Goal: Share content: Share content

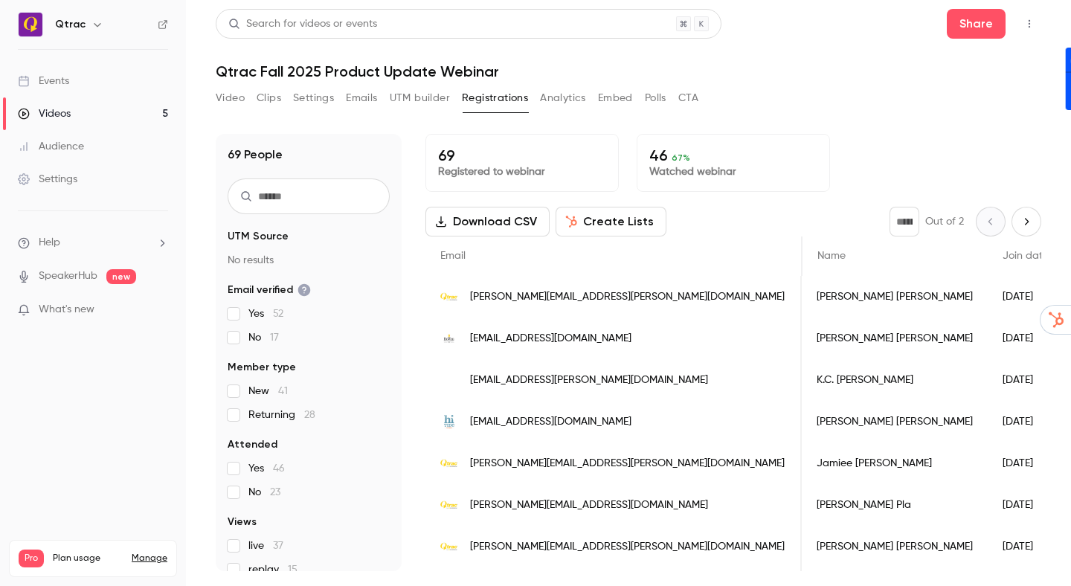
scroll to position [0, 671]
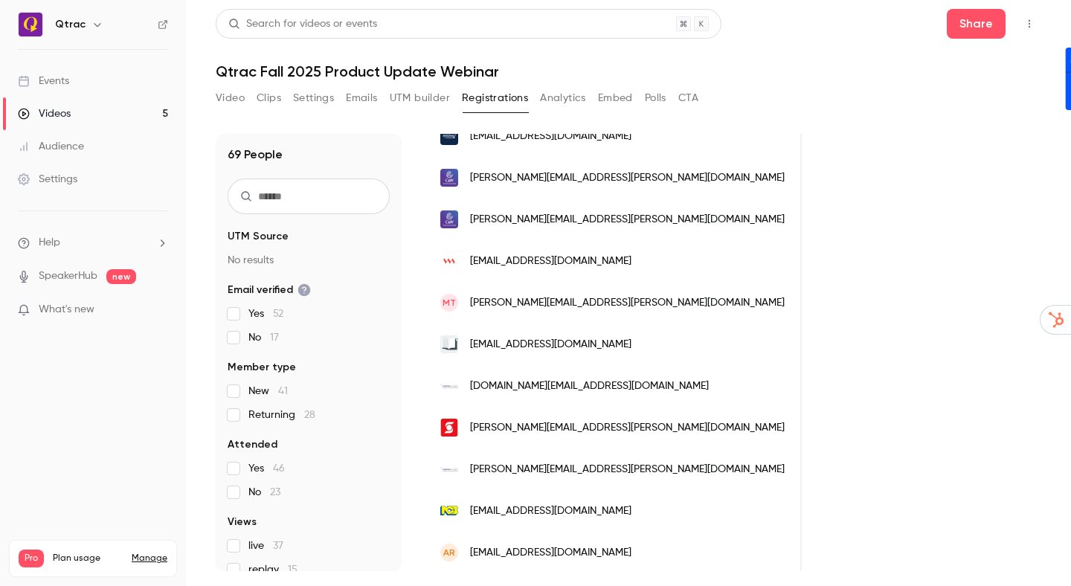
click at [60, 112] on div "Videos" at bounding box center [44, 113] width 53 height 15
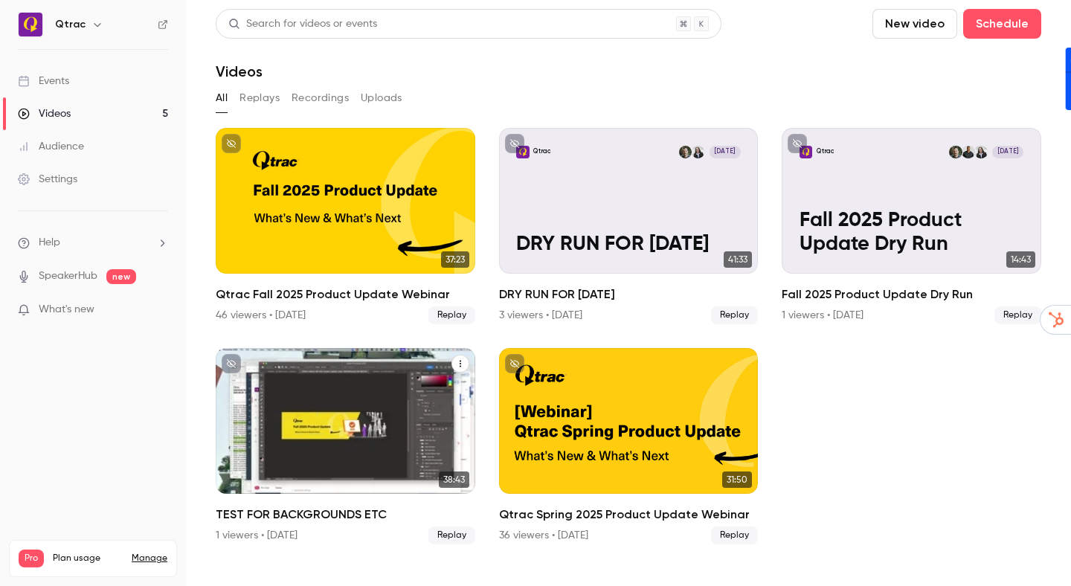
click at [460, 364] on icon "TEST FOR BACKGROUNDS ETC" at bounding box center [460, 364] width 1 height 7
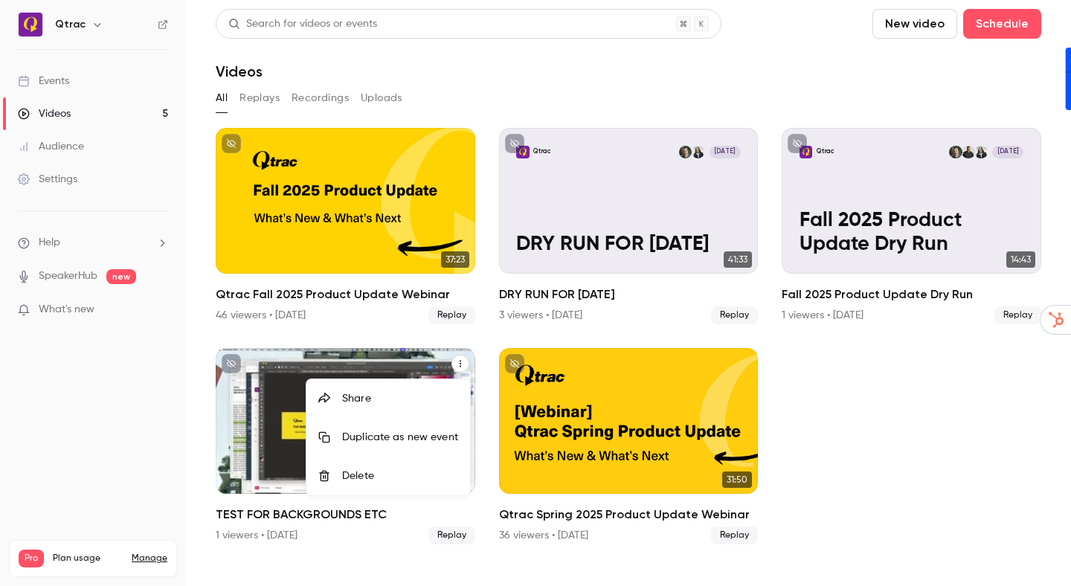
click at [362, 470] on div "Delete" at bounding box center [400, 476] width 116 height 15
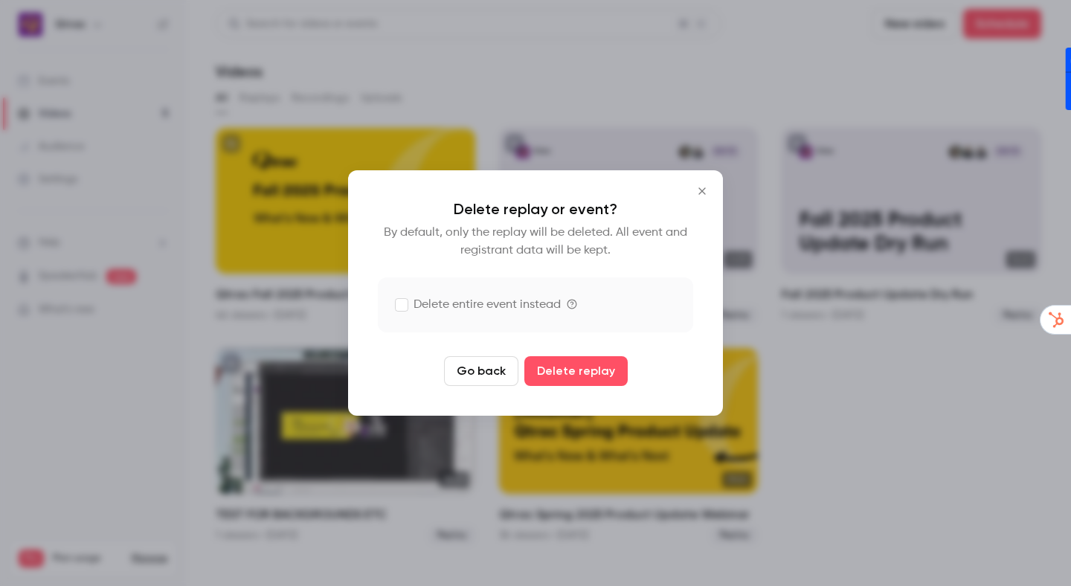
click at [446, 306] on label "Delete entire event instead" at bounding box center [478, 305] width 165 height 18
click at [453, 303] on label "Delete entire event instead" at bounding box center [478, 305] width 165 height 18
click at [459, 304] on label "Delete entire event instead" at bounding box center [478, 305] width 165 height 18
click at [551, 370] on button "Delete replay and event" at bounding box center [575, 371] width 165 height 30
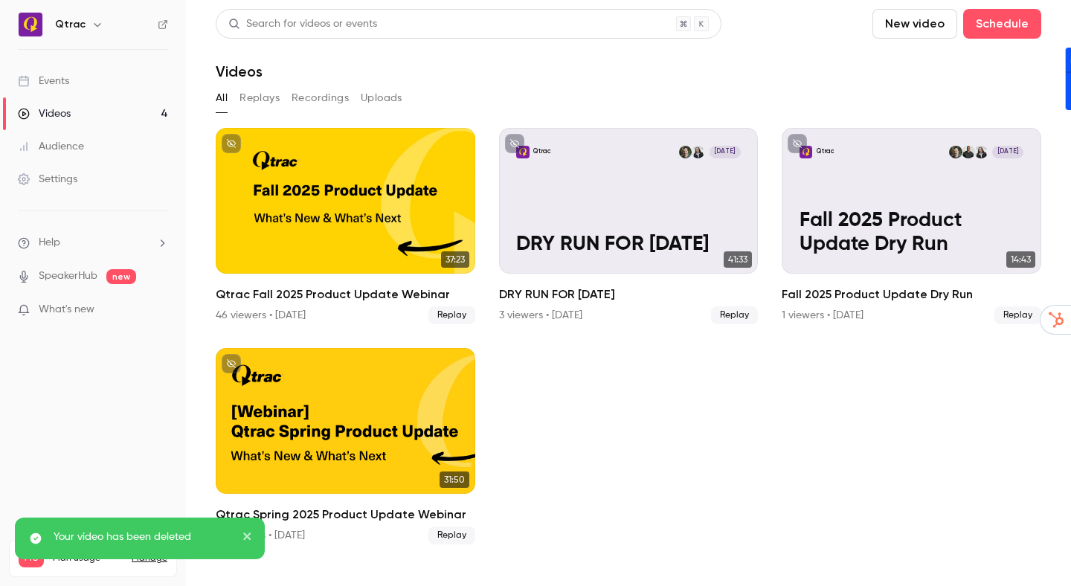
click at [760, 424] on ul "37:23 Qtrac Fall 2025 Product Update Webinar 46 viewers • 8 days ago Replay Qtr…" at bounding box center [629, 336] width 826 height 417
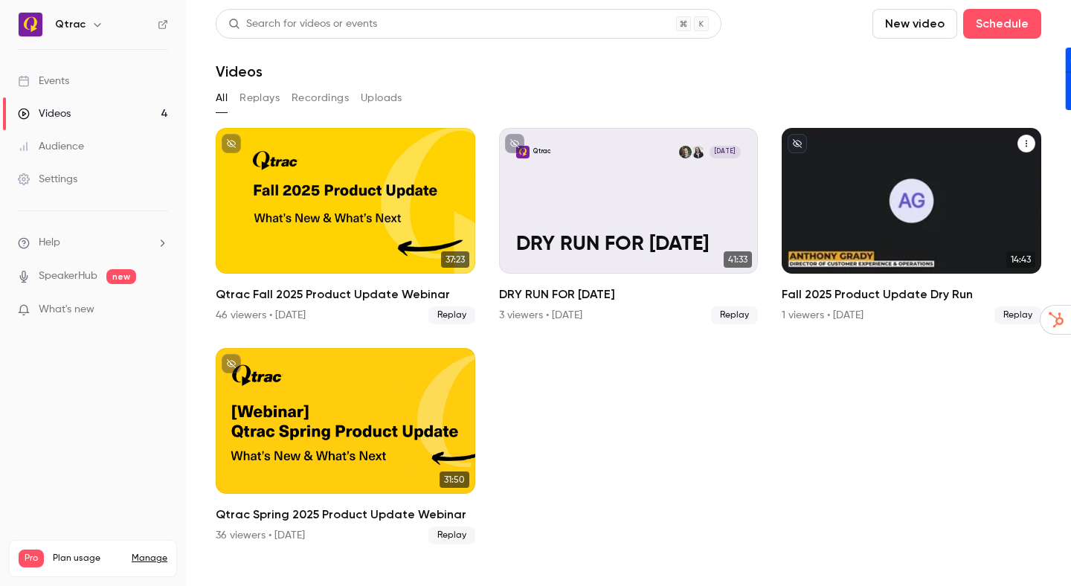
click at [1029, 144] on icon "Fall 2025 Product Update Dry Run" at bounding box center [1026, 143] width 9 height 9
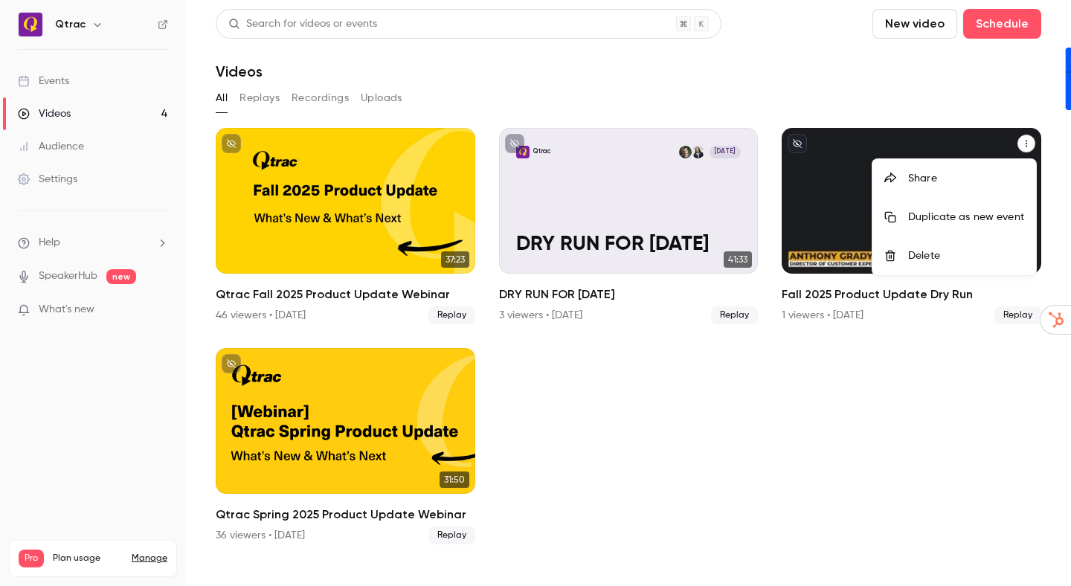
click at [930, 257] on div "Delete" at bounding box center [966, 255] width 116 height 15
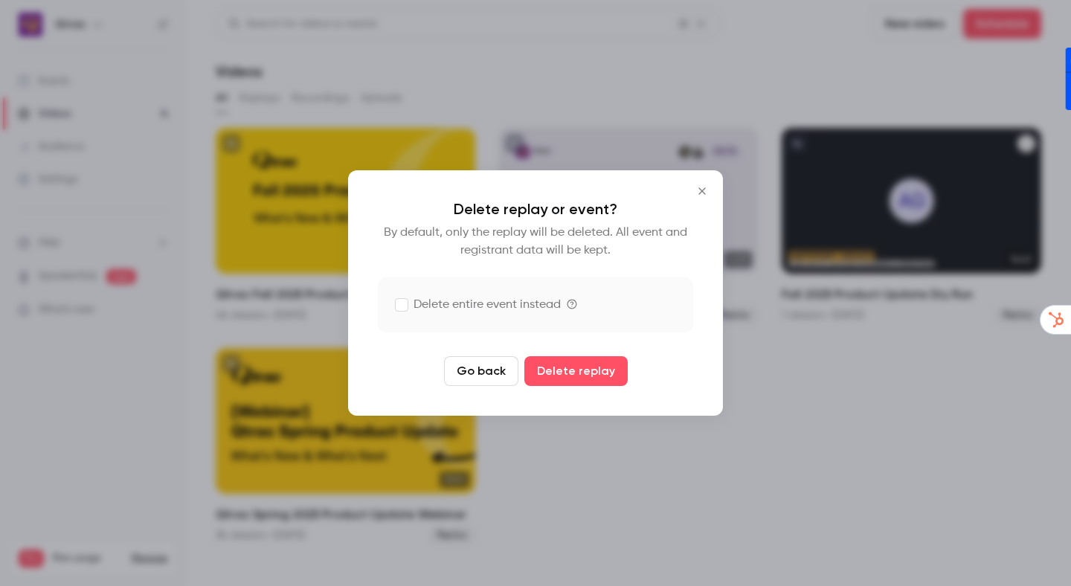
click at [524, 304] on label "Delete entire event instead" at bounding box center [478, 305] width 165 height 18
click at [594, 373] on button "Delete replay and event" at bounding box center [575, 371] width 165 height 30
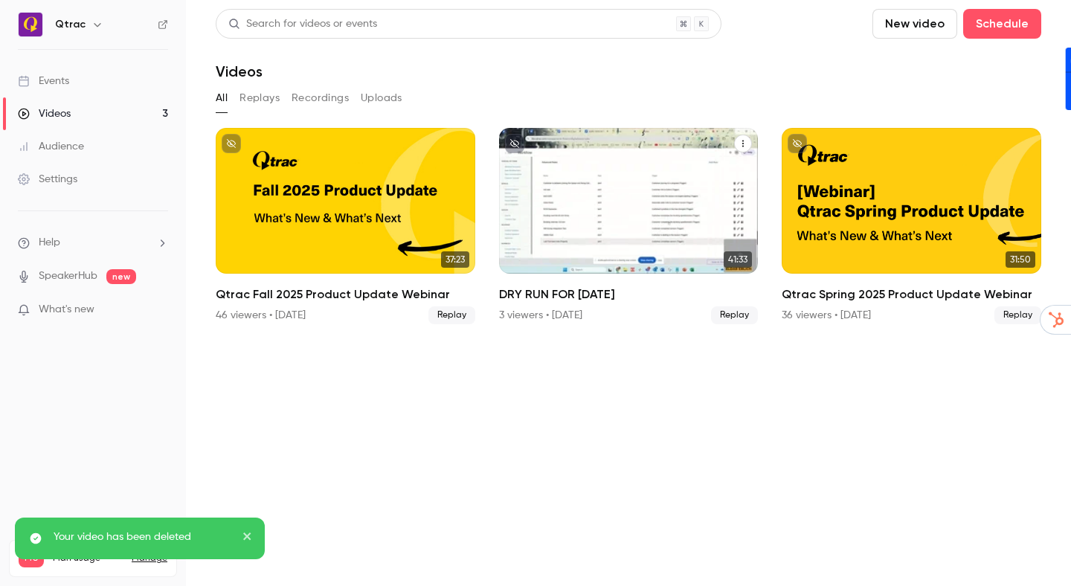
click at [742, 145] on icon "DRY RUN FOR TOMORROW" at bounding box center [743, 143] width 9 height 9
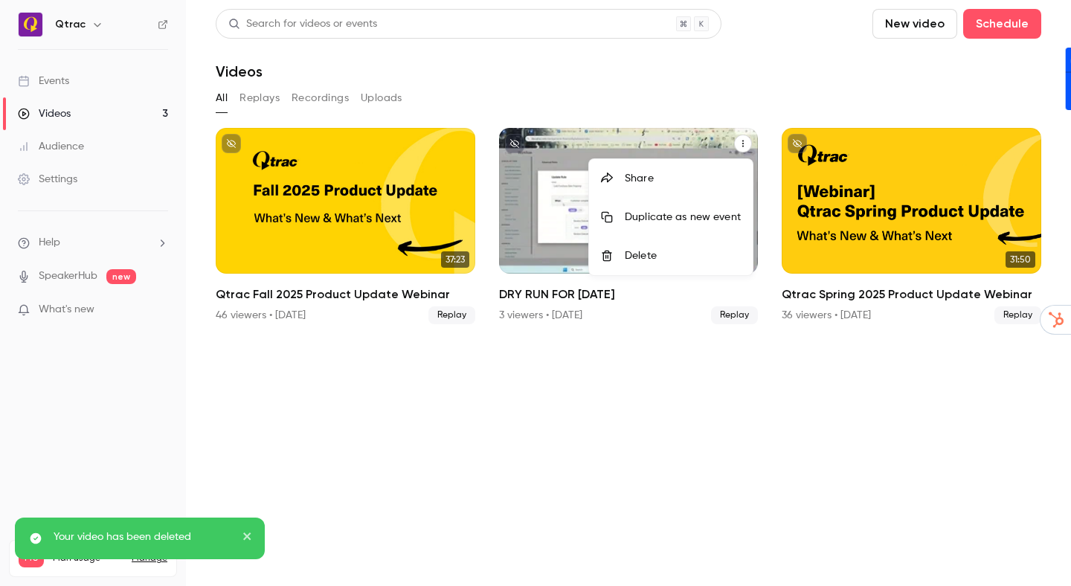
click at [680, 250] on div "Delete" at bounding box center [683, 255] width 116 height 15
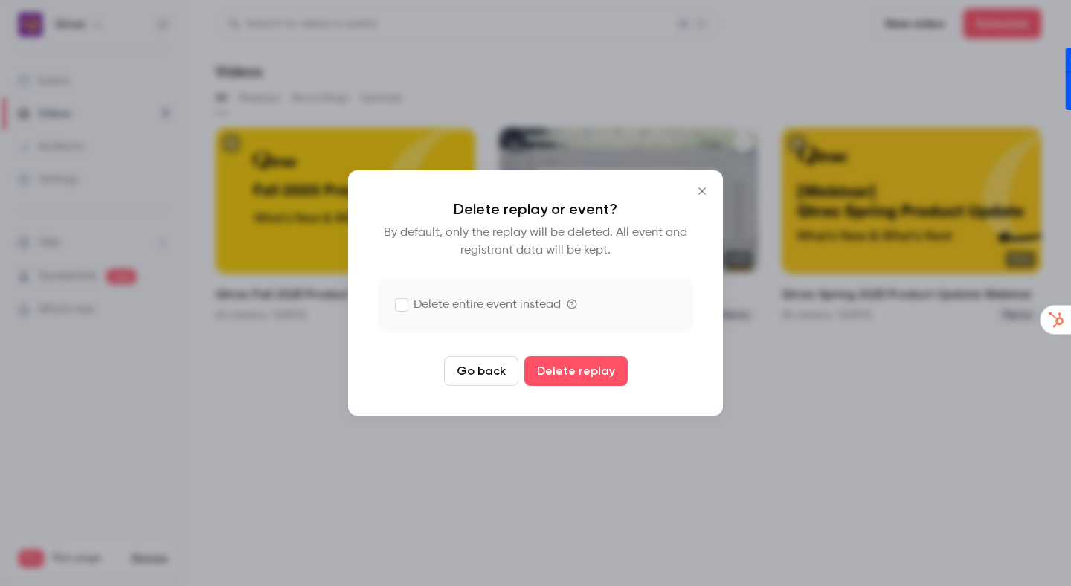
click at [533, 306] on label "Delete entire event instead" at bounding box center [478, 305] width 165 height 18
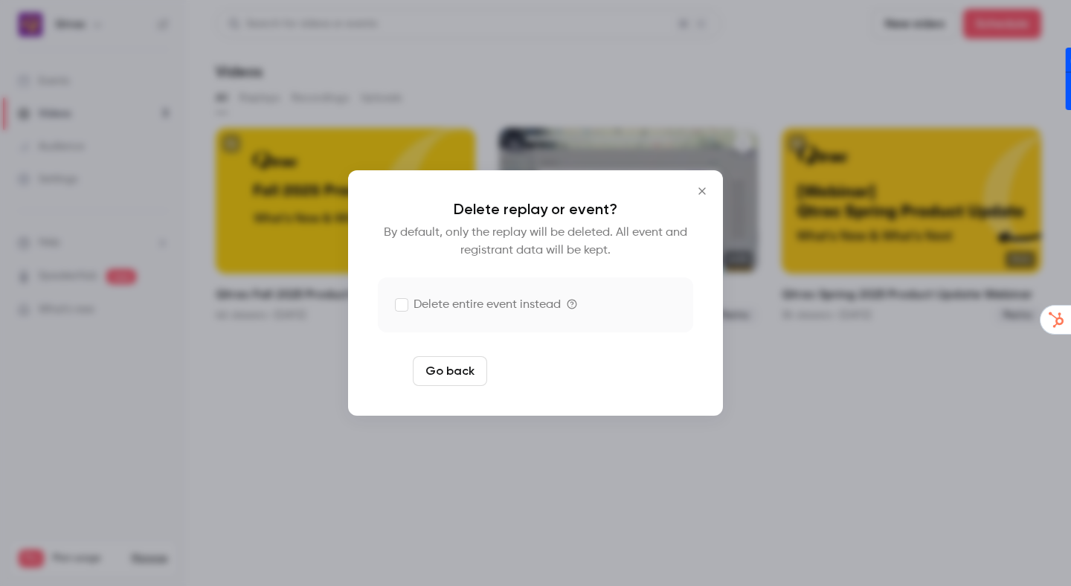
click at [582, 371] on button "Delete replay and event" at bounding box center [575, 371] width 165 height 30
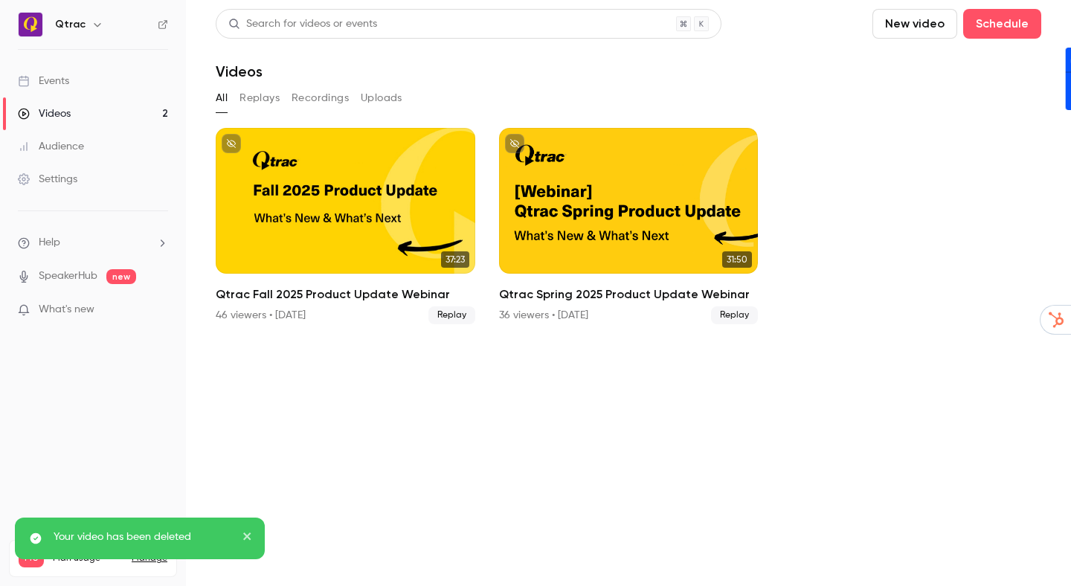
click at [872, 443] on section "Search for videos or events New video Schedule Videos All Replays Recordings Up…" at bounding box center [629, 293] width 826 height 568
click at [269, 94] on button "Replays" at bounding box center [259, 98] width 40 height 24
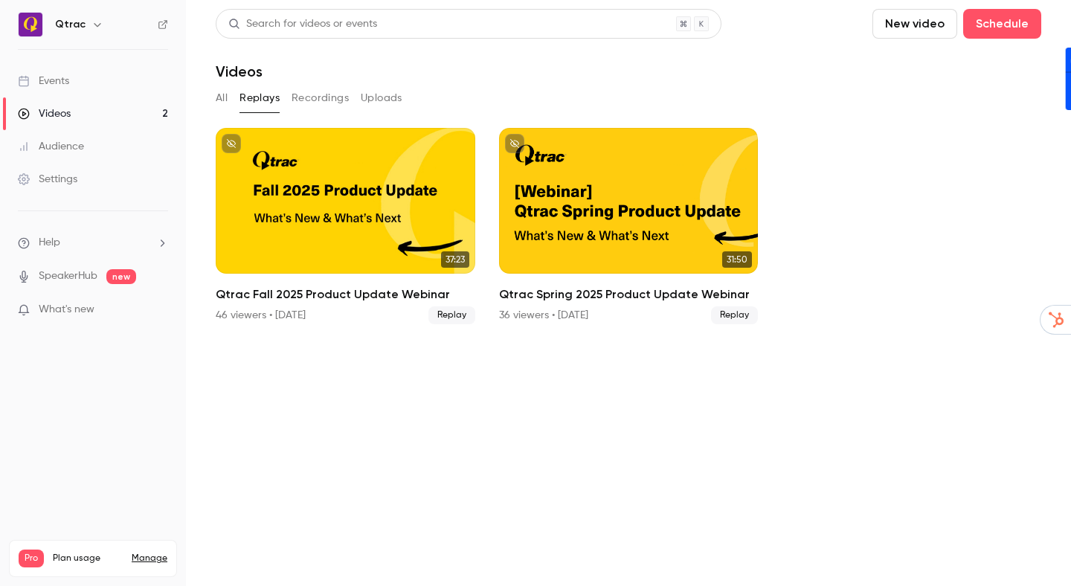
click at [320, 93] on button "Recordings" at bounding box center [320, 98] width 57 height 24
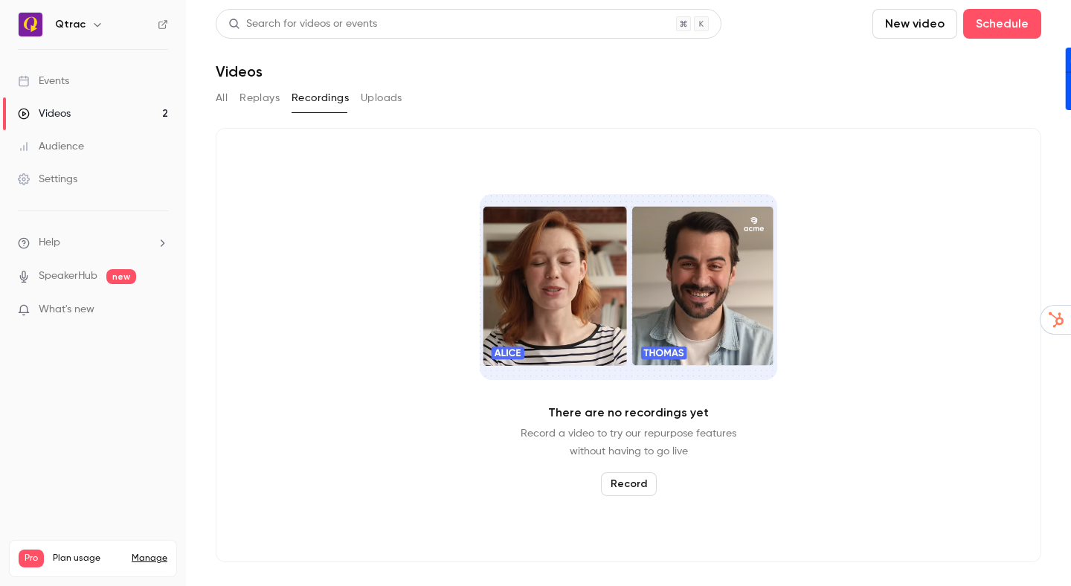
click at [373, 95] on button "Uploads" at bounding box center [382, 98] width 42 height 24
click at [223, 97] on button "All" at bounding box center [222, 98] width 12 height 24
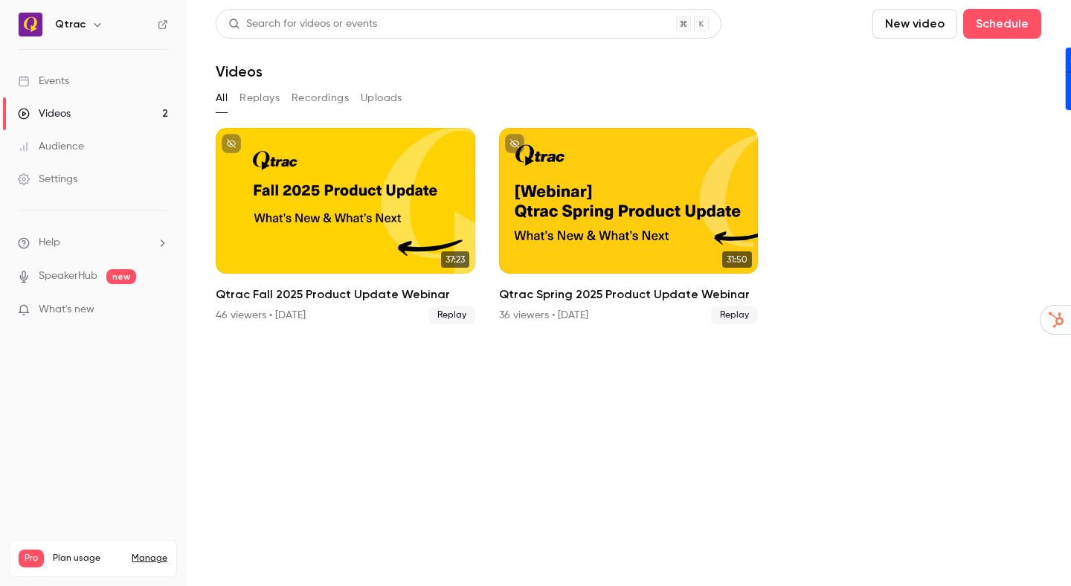
drag, startPoint x: 350, startPoint y: 382, endPoint x: 403, endPoint y: 286, distance: 110.2
click at [354, 376] on section "Search for videos or events New video Schedule Videos All Replays Recordings Up…" at bounding box center [629, 293] width 826 height 568
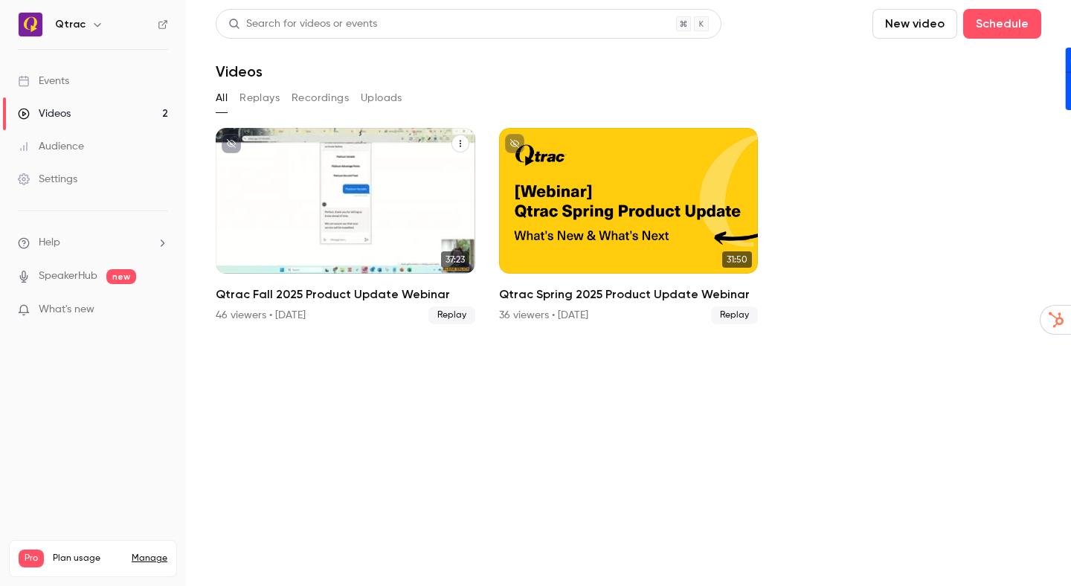
click at [411, 222] on div "Qtrac Fall 2025 Product Update Webinar" at bounding box center [346, 201] width 260 height 146
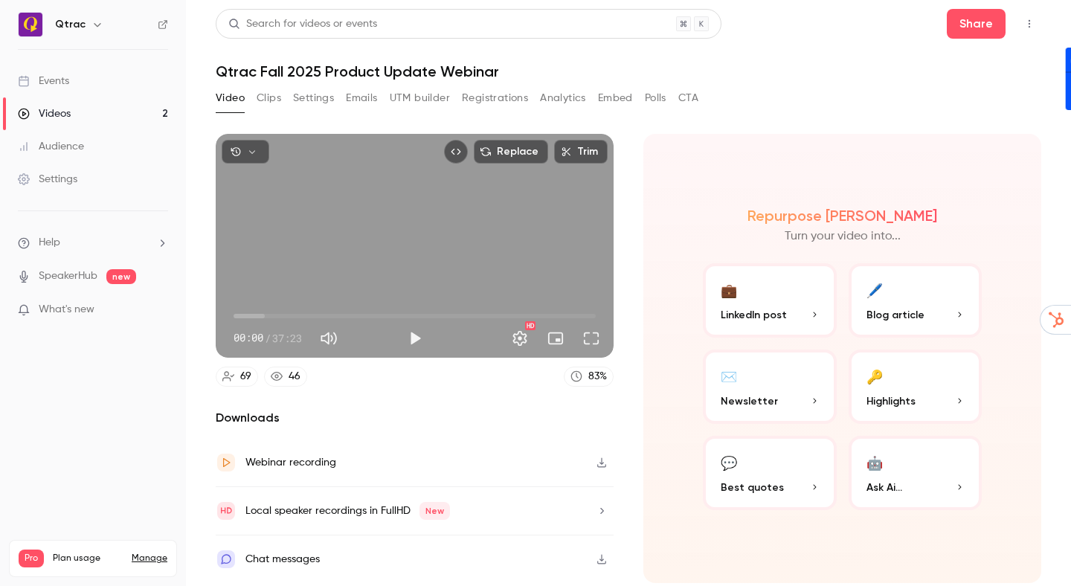
click at [774, 312] on span "LinkedIn post" at bounding box center [754, 315] width 66 height 16
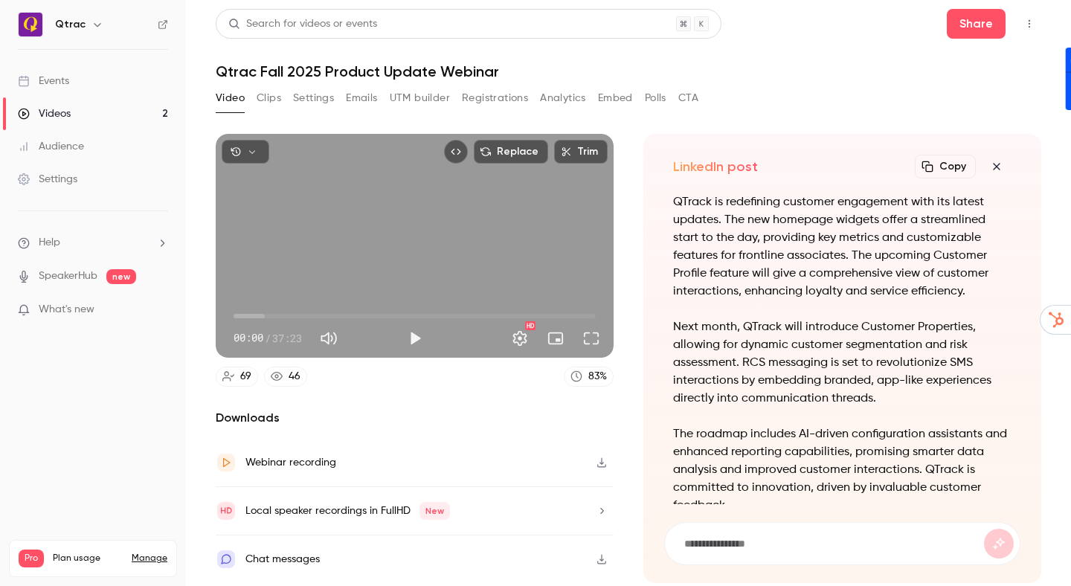
scroll to position [-64, 0]
click at [942, 164] on button "Copy" at bounding box center [945, 167] width 61 height 24
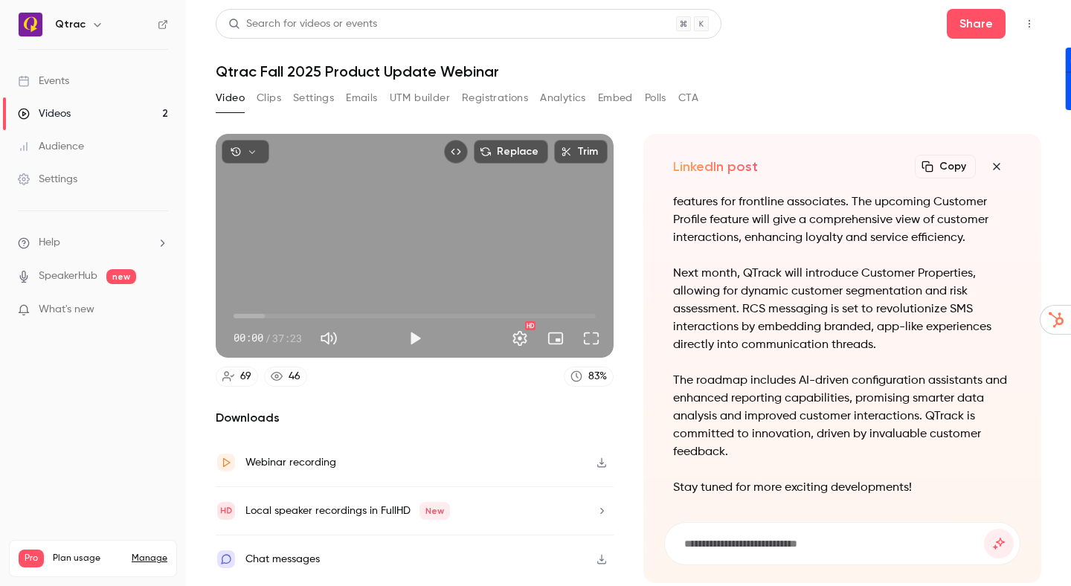
scroll to position [0, 0]
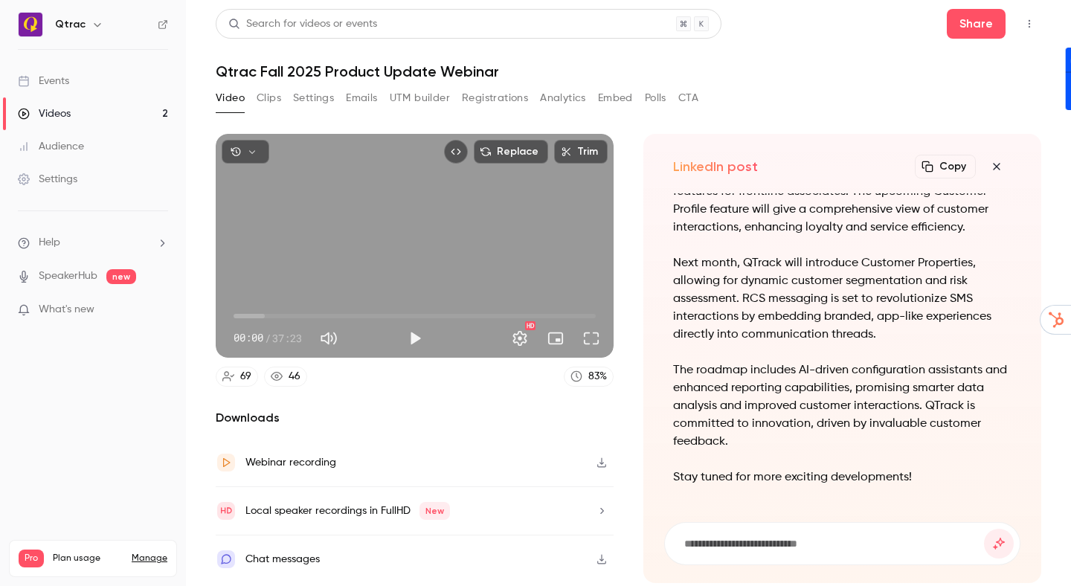
click at [1000, 167] on icon "button" at bounding box center [997, 167] width 18 height 12
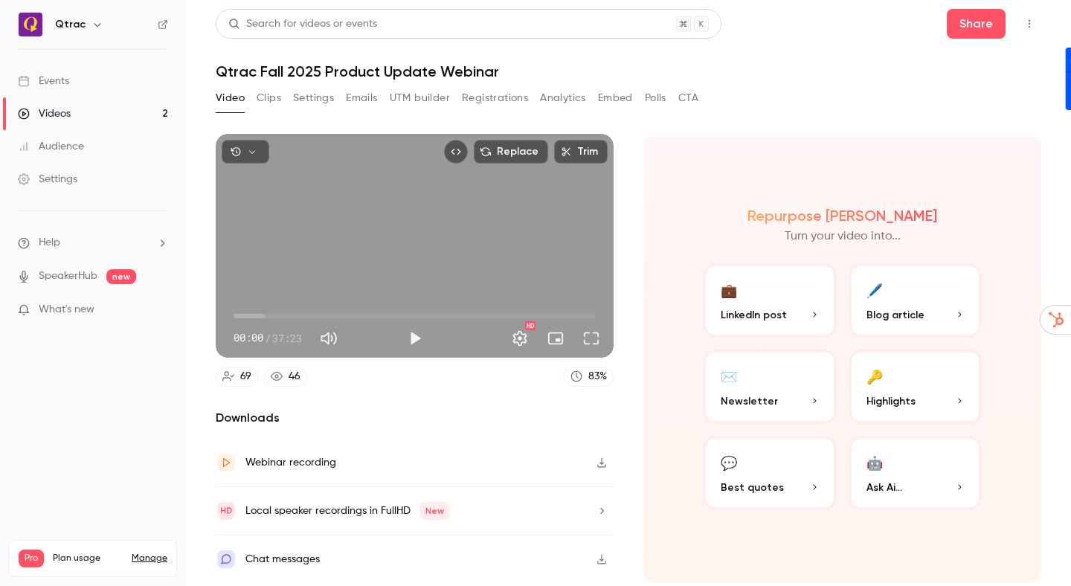
click at [913, 393] on span "Highlights" at bounding box center [890, 401] width 49 height 16
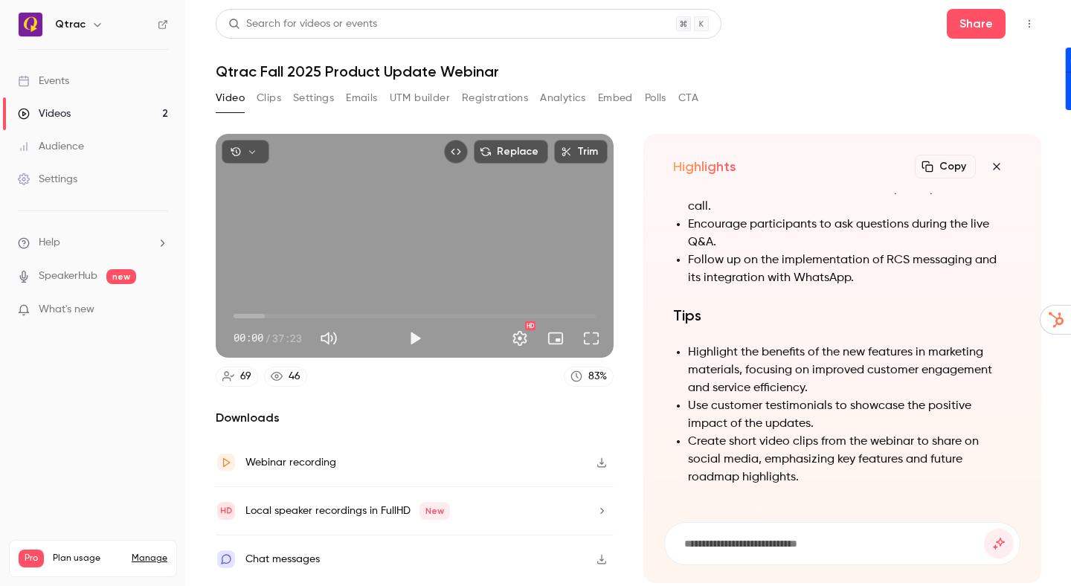
click at [994, 172] on icon "button" at bounding box center [997, 167] width 18 height 12
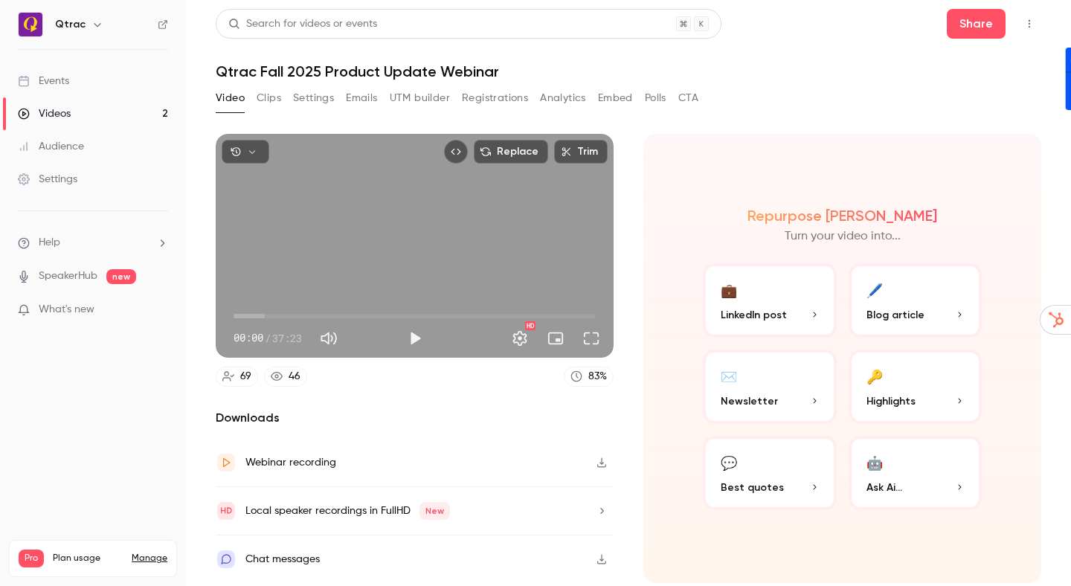
click at [759, 492] on span "Best quotes" at bounding box center [752, 488] width 63 height 16
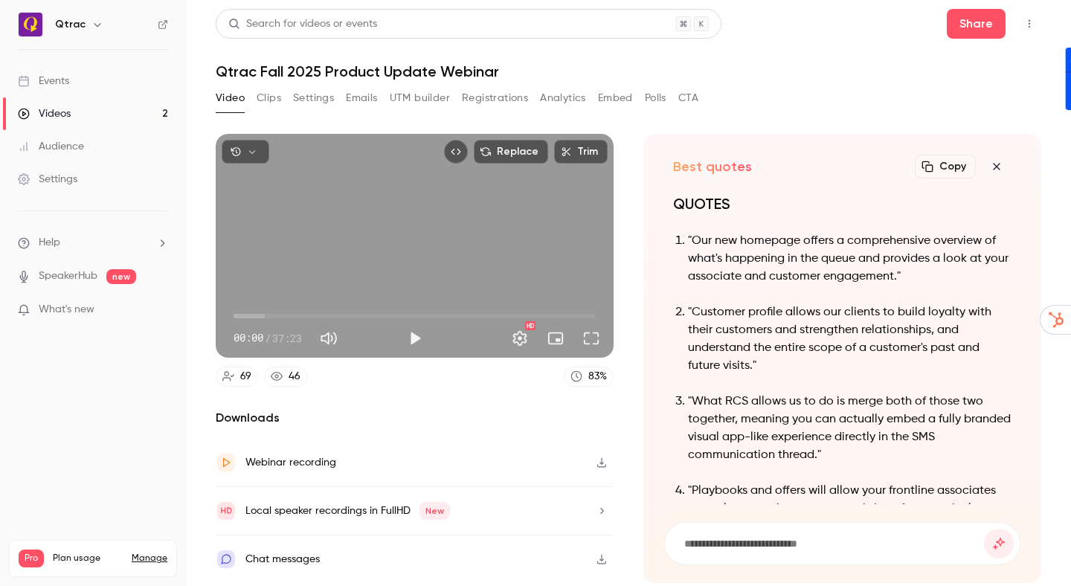
scroll to position [-281, 0]
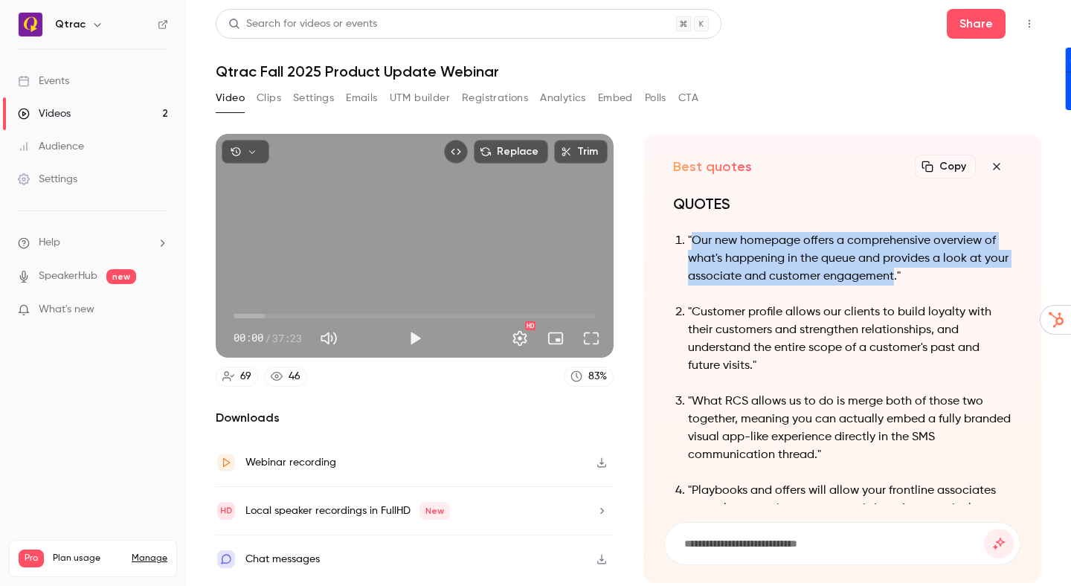
drag, startPoint x: 692, startPoint y: 241, endPoint x: 895, endPoint y: 274, distance: 204.9
click at [895, 274] on p ""Our new homepage offers a comprehensive overview of what's happening in the qu…" at bounding box center [850, 259] width 324 height 54
click at [942, 167] on button "Copy" at bounding box center [945, 167] width 61 height 24
click at [652, 273] on div "Best quotes Copy Turn your video into... QUOTES "Our new homepage offers a comp…" at bounding box center [842, 358] width 398 height 449
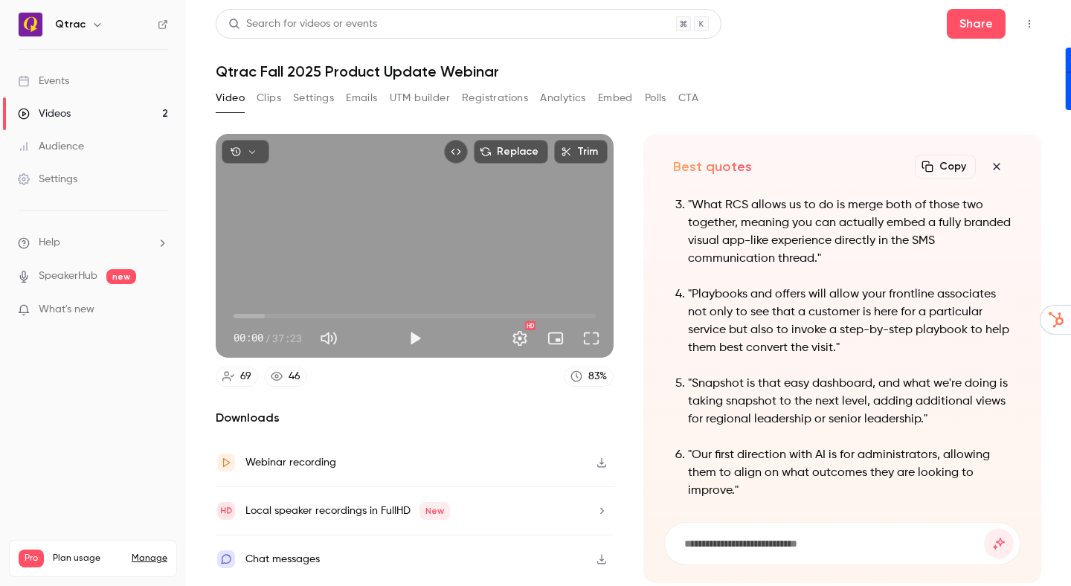
scroll to position [0, 0]
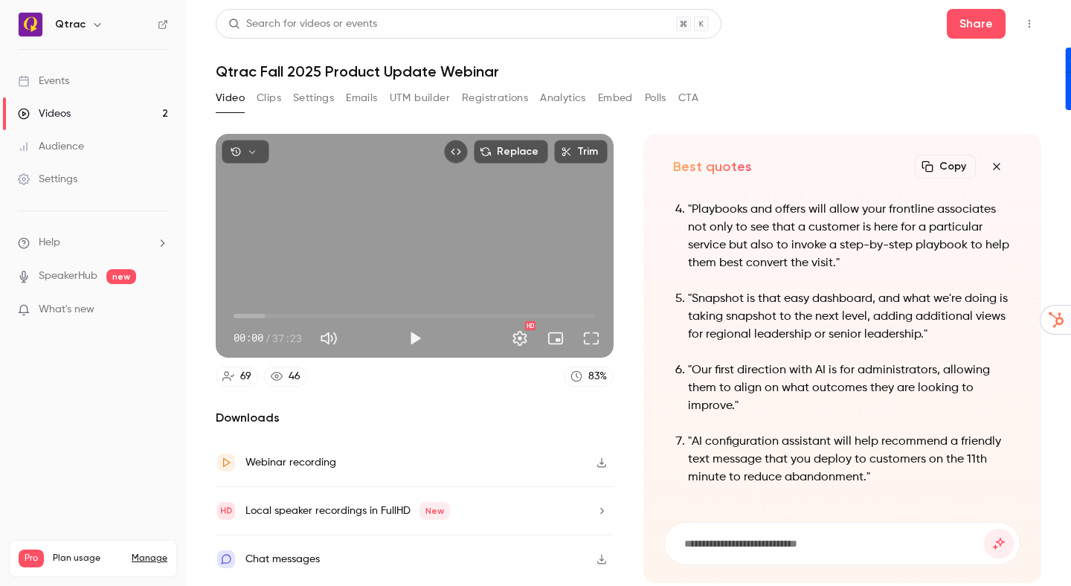
click at [231, 100] on button "Video" at bounding box center [230, 98] width 29 height 24
click at [225, 98] on button "Video" at bounding box center [230, 98] width 29 height 24
click at [268, 100] on button "Clips" at bounding box center [269, 98] width 25 height 24
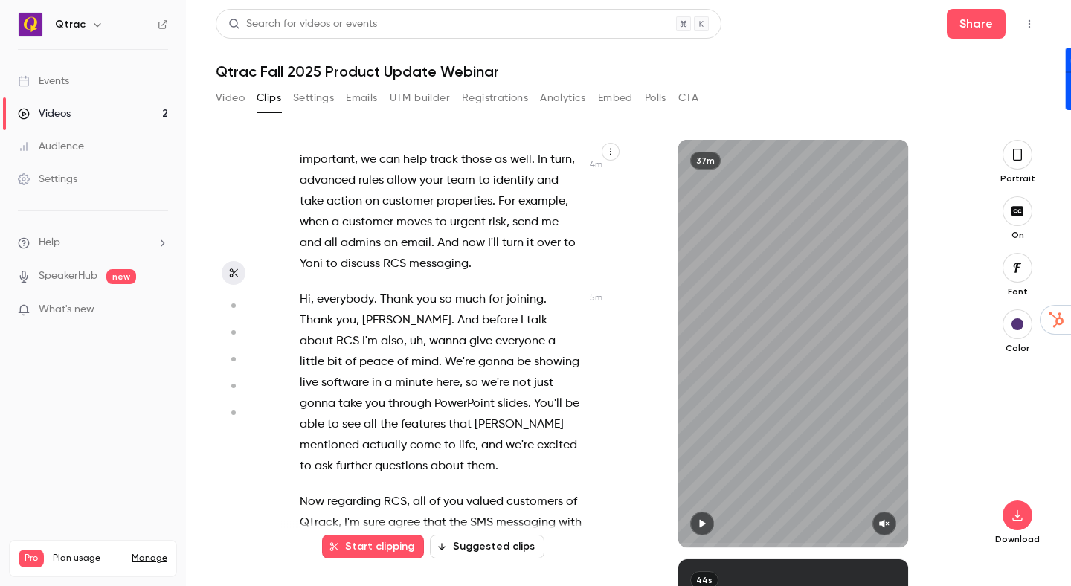
scroll to position [2042, 0]
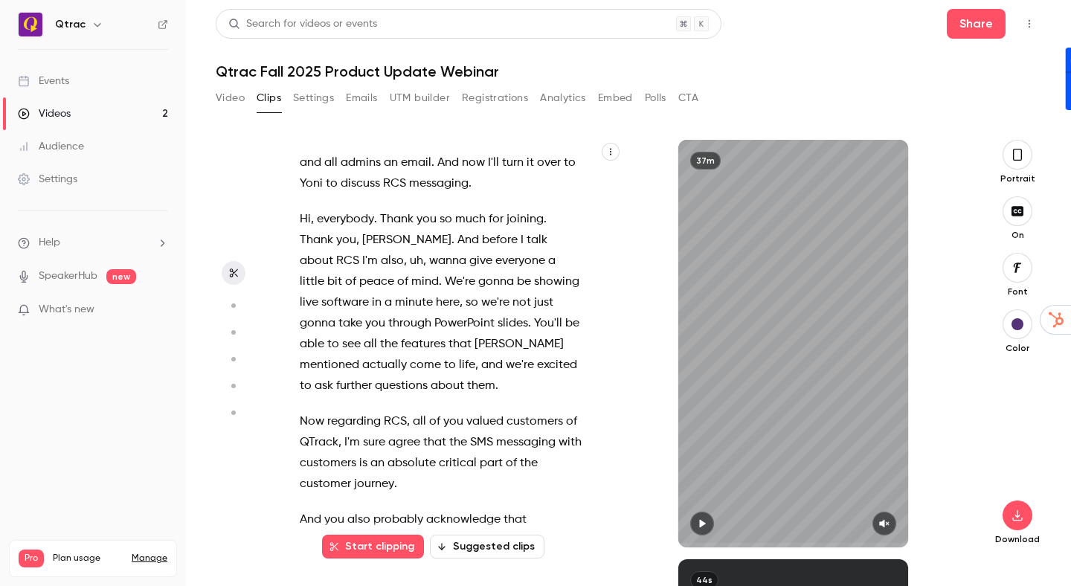
click at [372, 297] on span at bounding box center [370, 303] width 3 height 12
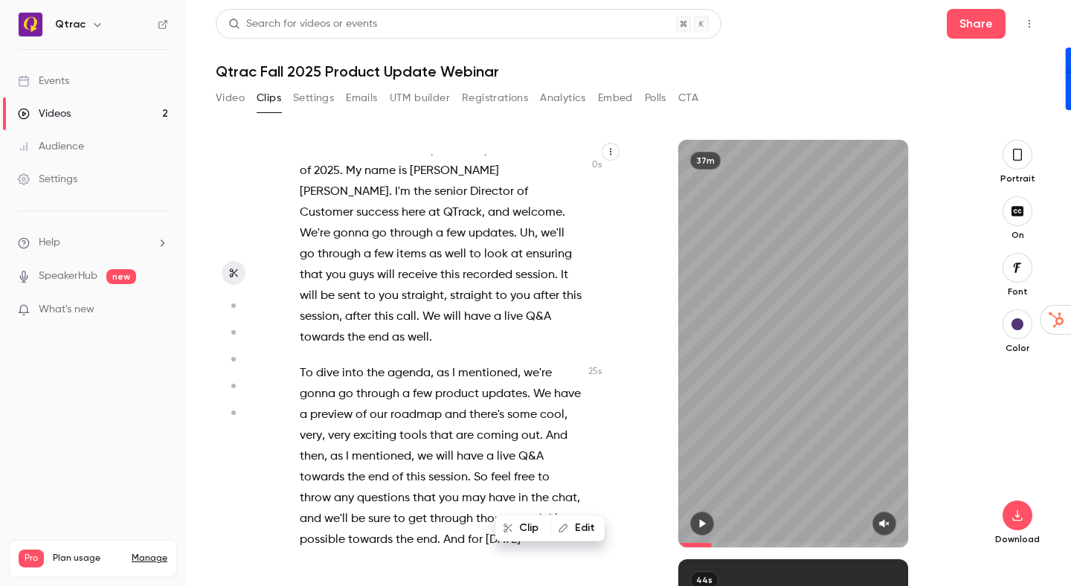
scroll to position [0, 0]
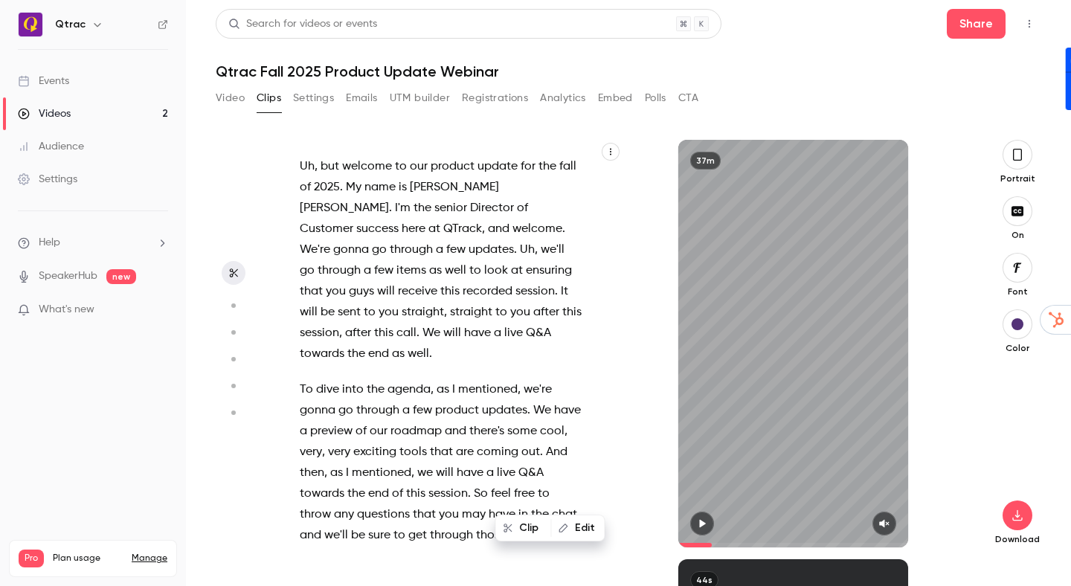
click at [508, 277] on p "Uh , but welcome to our product update for the fall of 2025 . My name is Anthon…" at bounding box center [441, 260] width 282 height 208
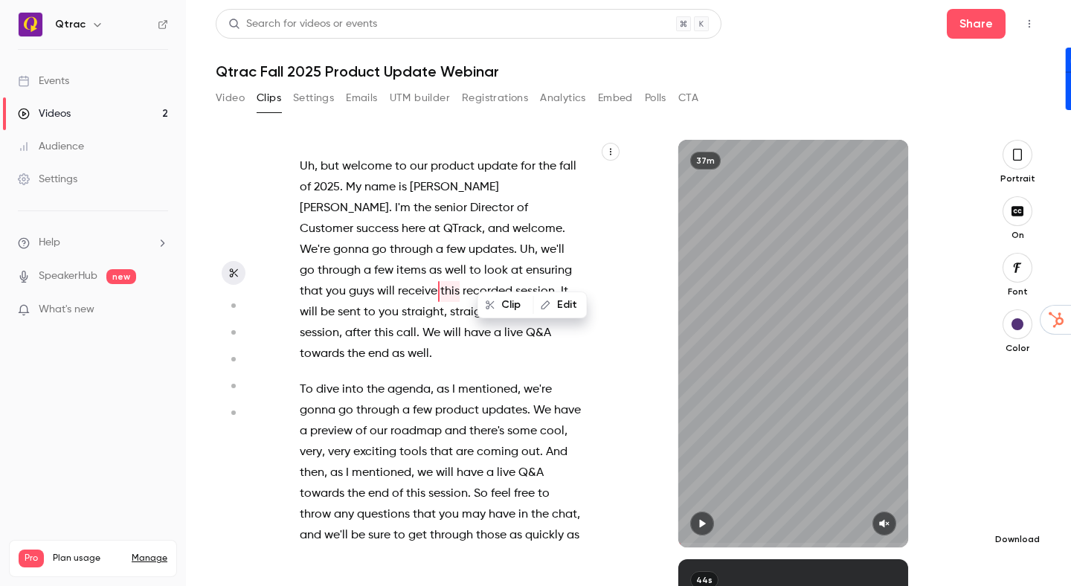
click at [1021, 526] on button "button" at bounding box center [1018, 516] width 30 height 30
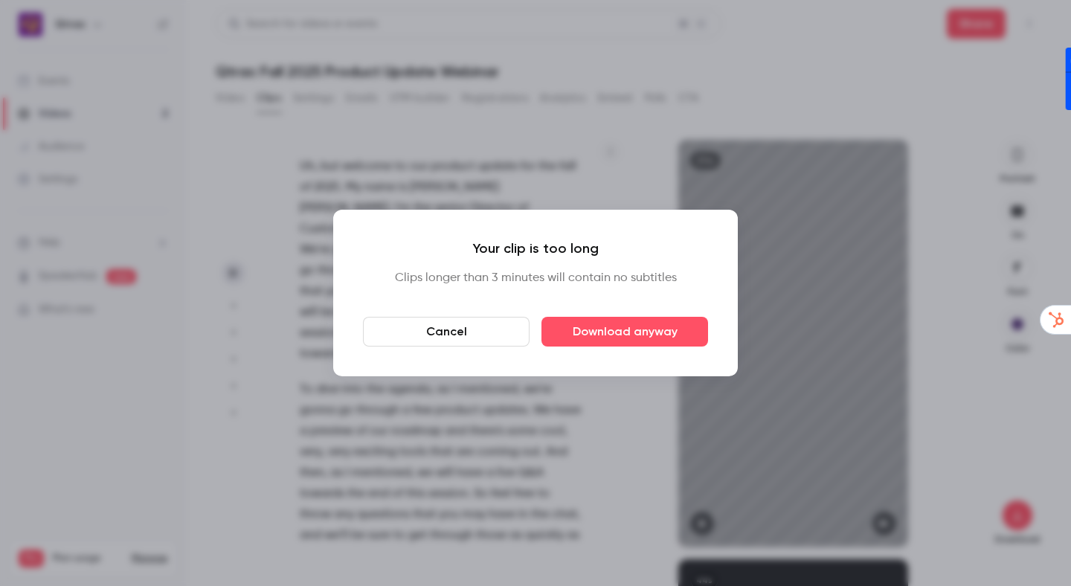
click at [555, 292] on div "Your clip is too long Clips longer than 3 minutes will contain no subtitles Can…" at bounding box center [535, 293] width 375 height 137
click at [466, 328] on button "Cancel" at bounding box center [446, 332] width 167 height 30
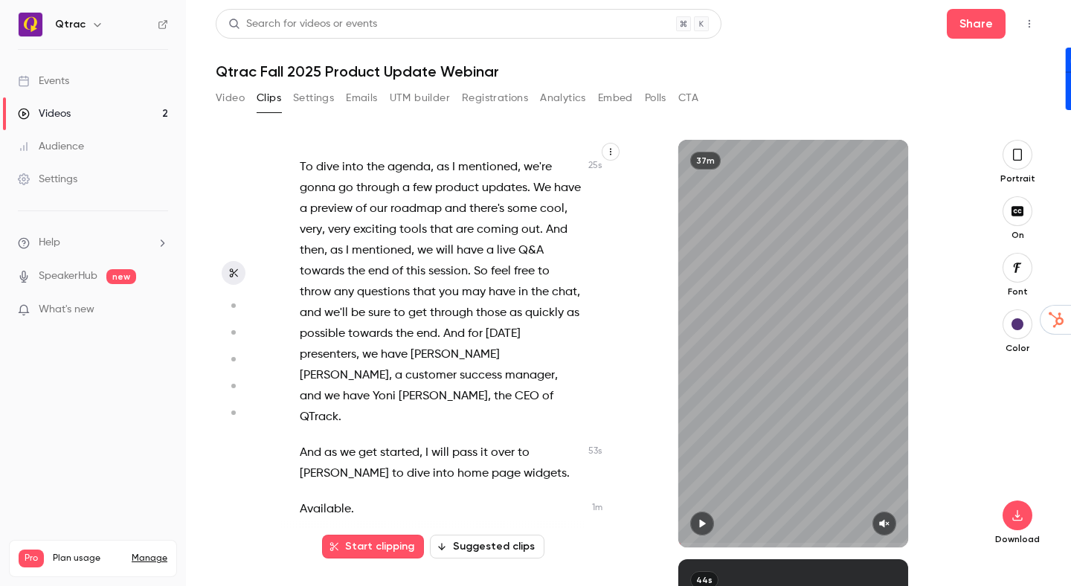
scroll to position [234, 0]
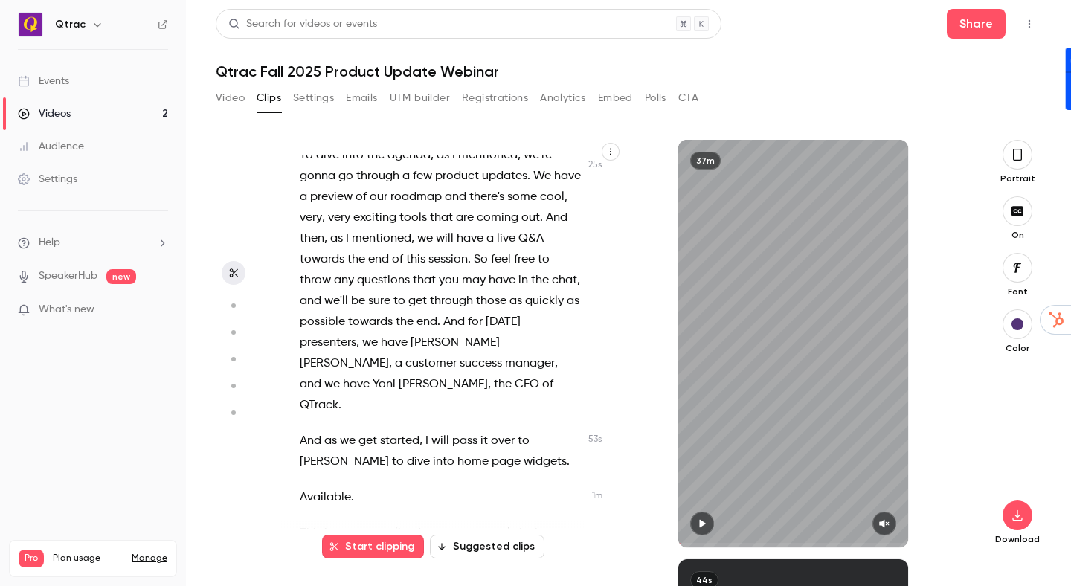
click at [494, 548] on button "Suggested clips" at bounding box center [487, 547] width 115 height 24
type input "****"
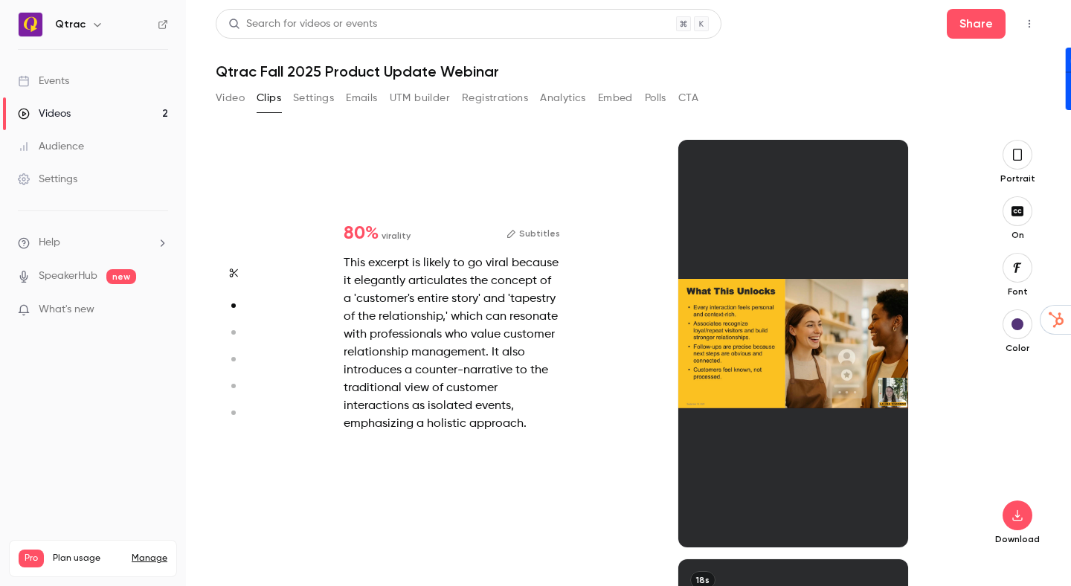
scroll to position [419, 0]
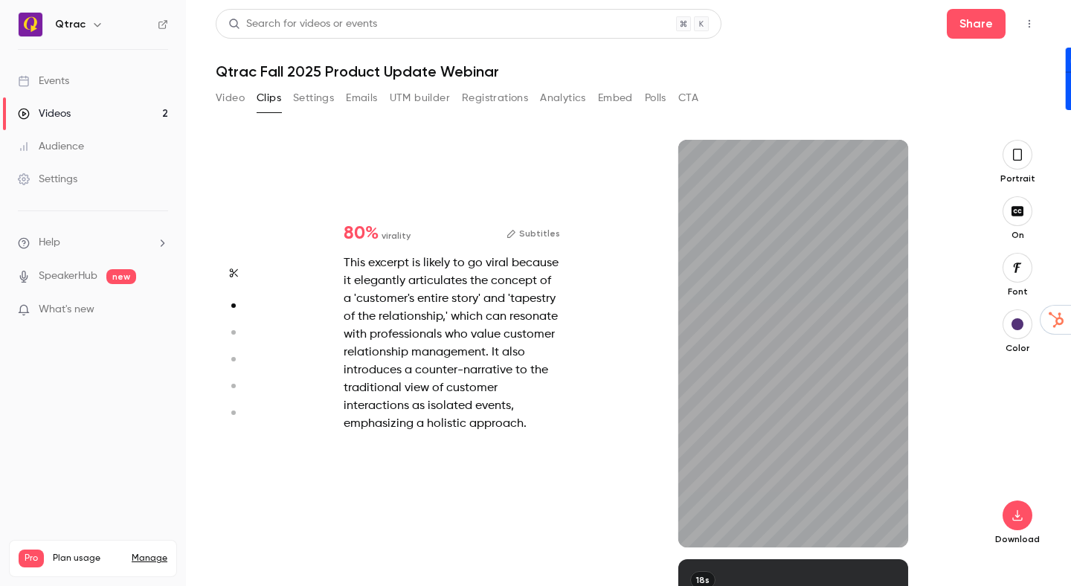
type input "****"
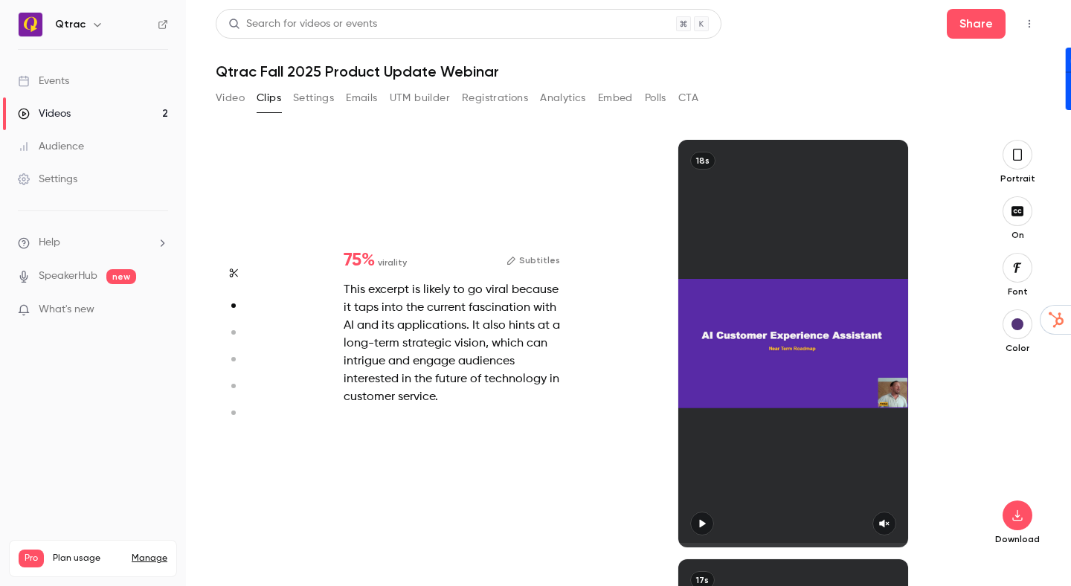
type input "*"
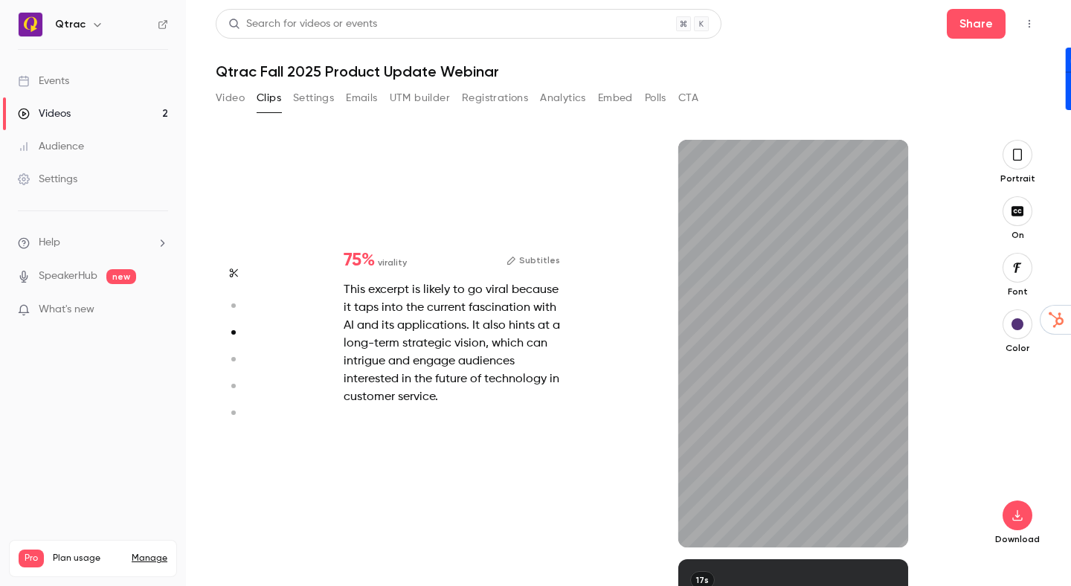
type input "****"
type input "*"
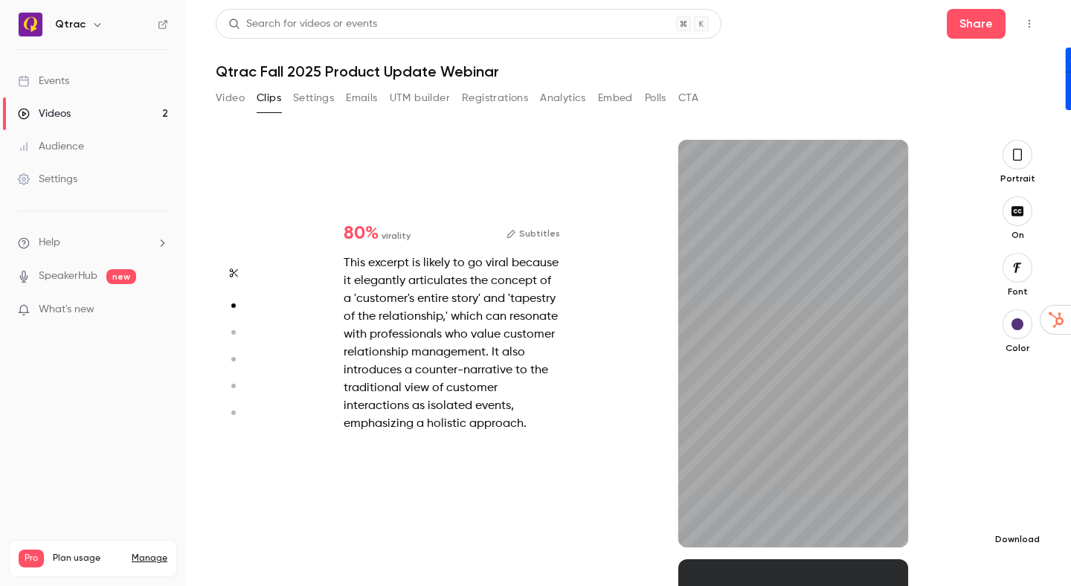
click at [1017, 516] on icon "button" at bounding box center [1017, 515] width 10 height 11
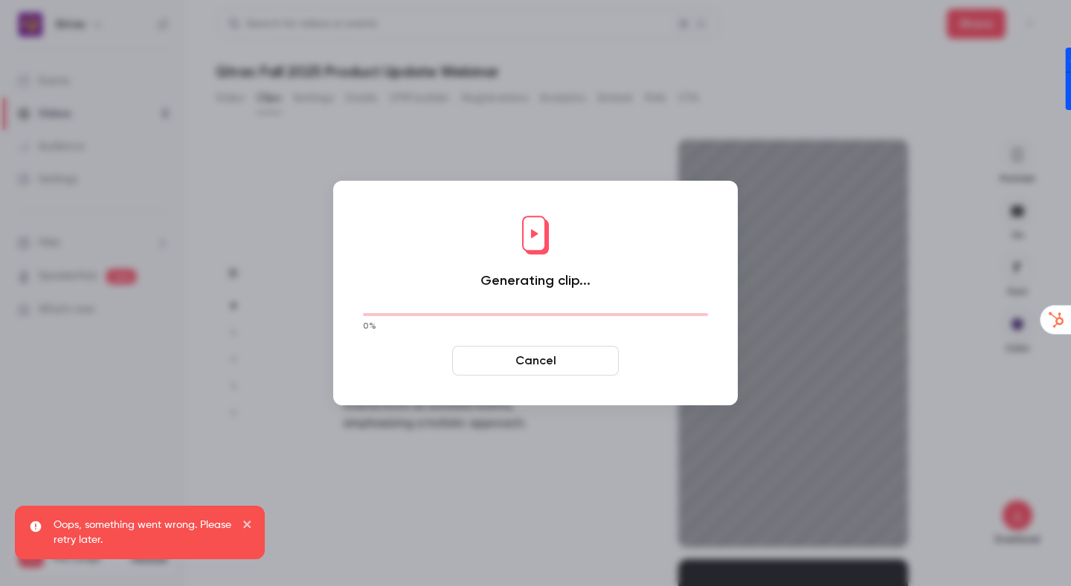
click at [535, 361] on button "Cancel" at bounding box center [535, 361] width 167 height 30
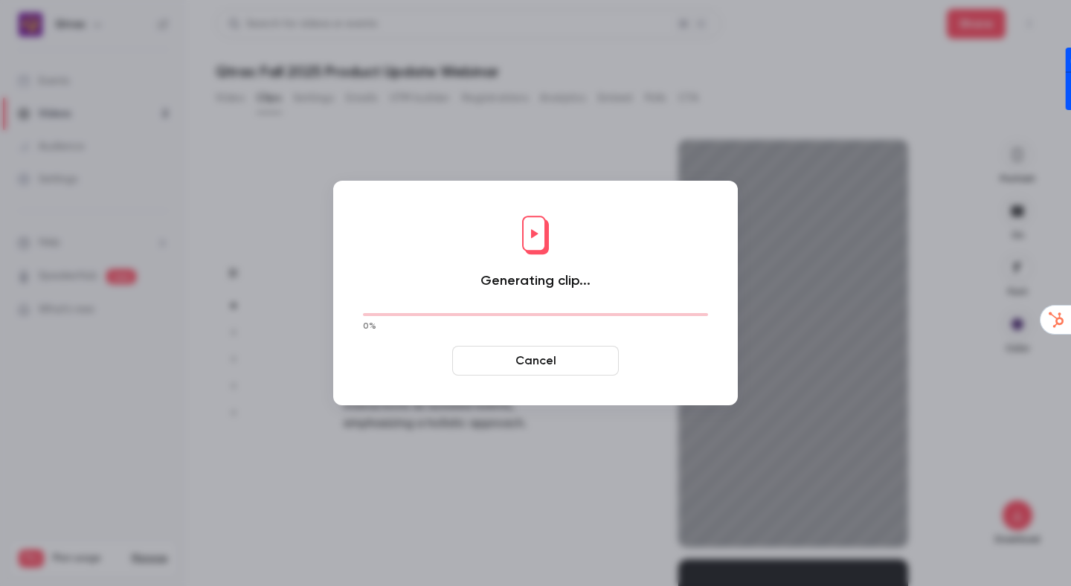
click at [540, 361] on button "Cancel" at bounding box center [535, 361] width 167 height 30
click at [545, 483] on div at bounding box center [535, 293] width 1071 height 586
click at [544, 357] on button "Cancel" at bounding box center [535, 361] width 167 height 30
click at [573, 521] on div at bounding box center [535, 293] width 1071 height 586
click at [586, 531] on div at bounding box center [535, 293] width 1071 height 586
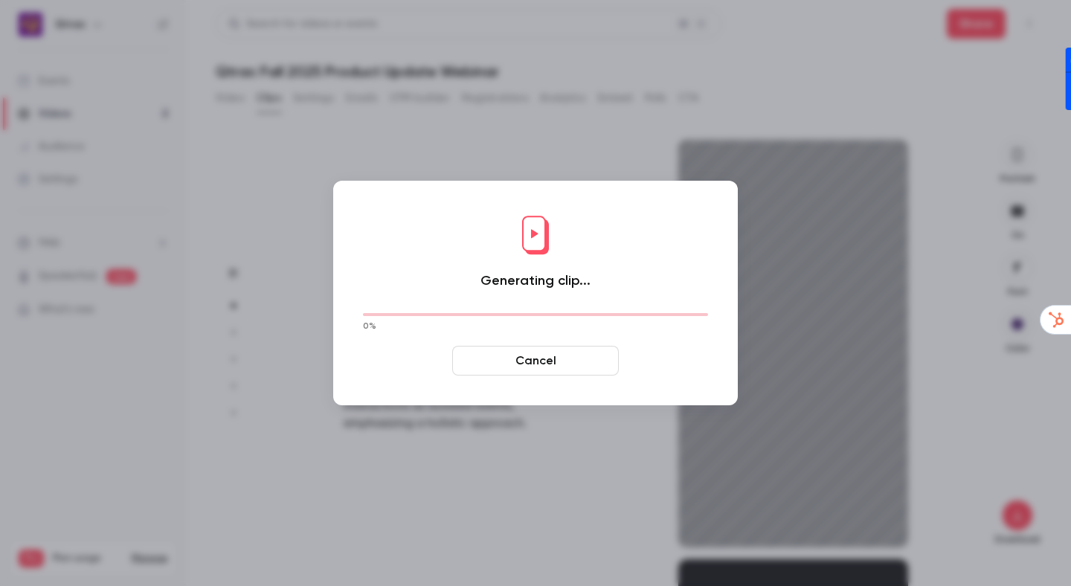
click at [565, 532] on div at bounding box center [535, 293] width 1071 height 586
type input "****"
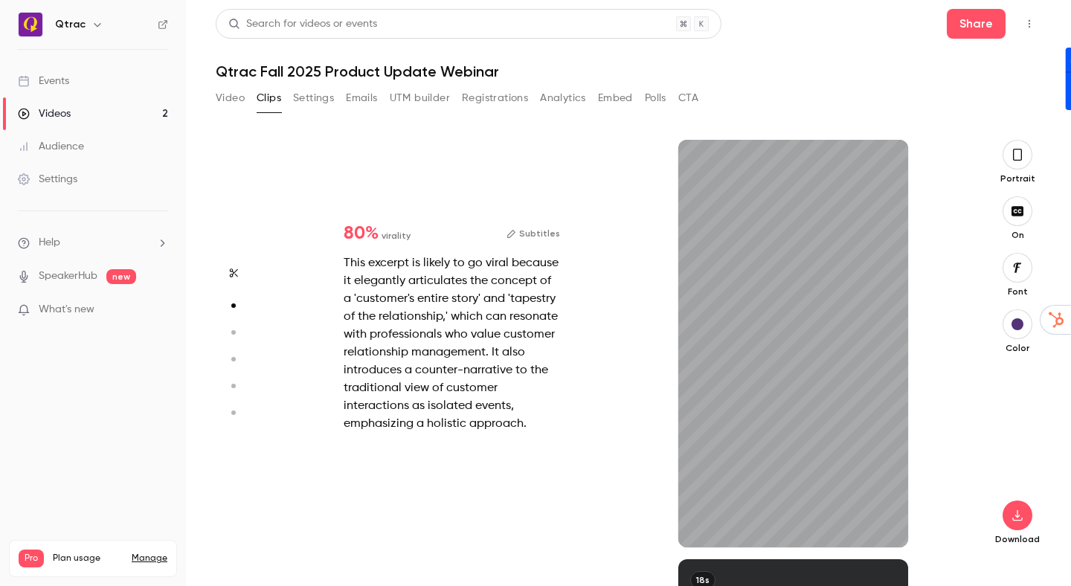
scroll to position [419, 0]
click at [481, 320] on div "This excerpt is likely to go viral because it elegantly articulates the concept…" at bounding box center [452, 343] width 216 height 179
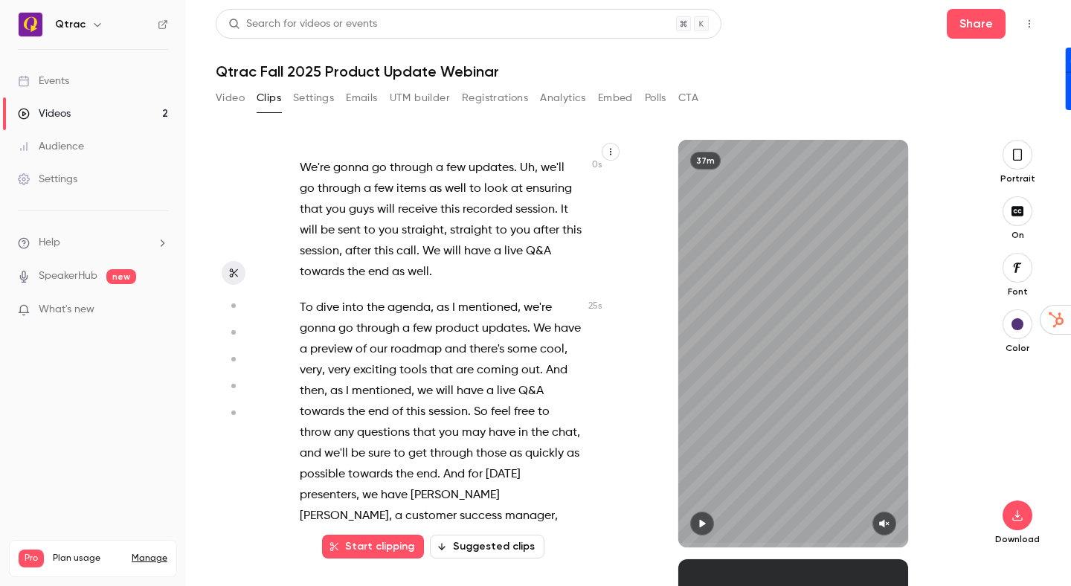
scroll to position [102, 0]
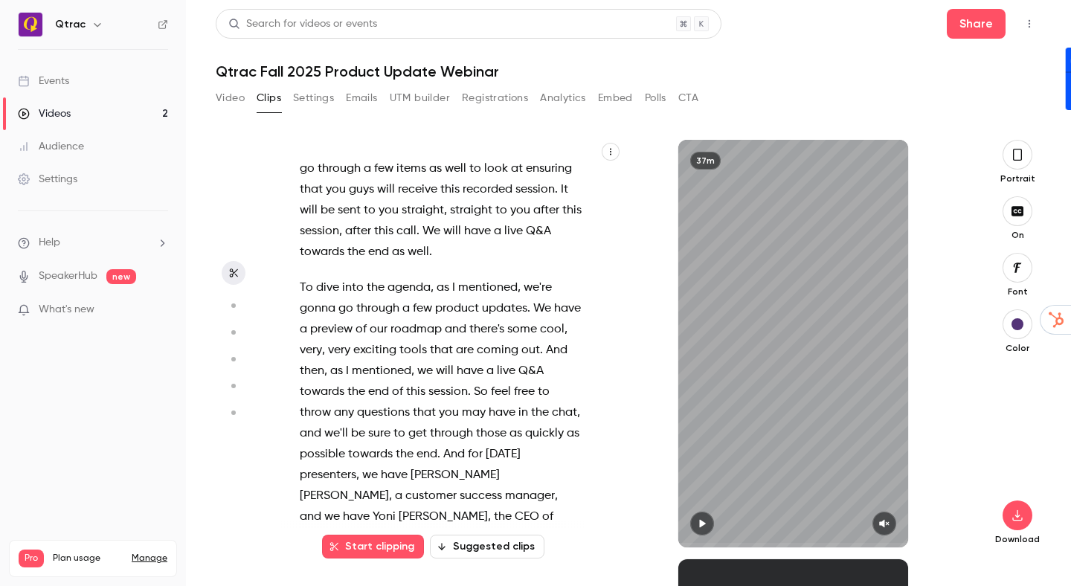
click at [495, 545] on button "Suggested clips" at bounding box center [487, 547] width 115 height 24
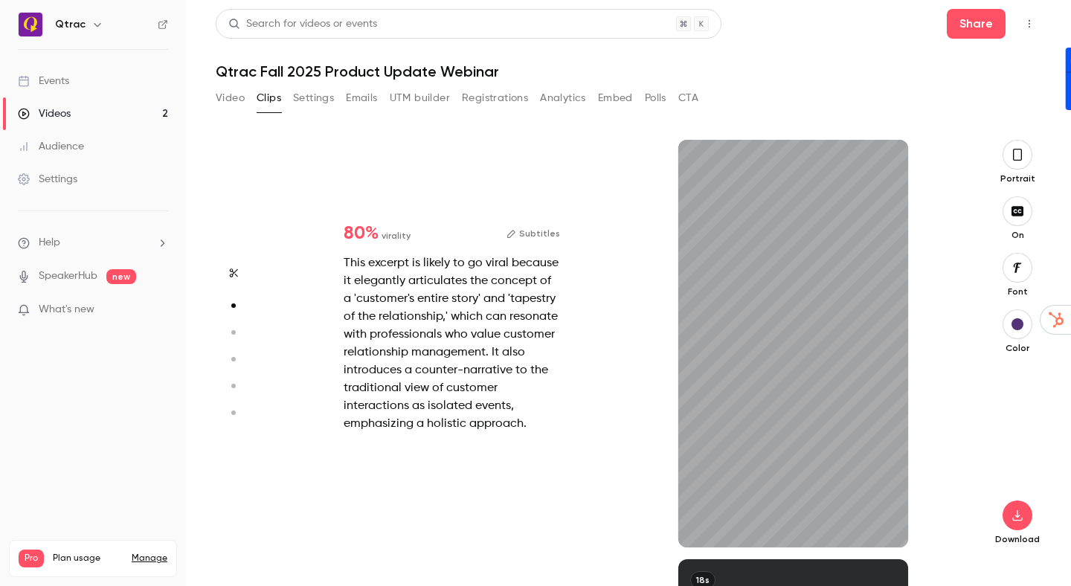
scroll to position [419, 0]
click at [231, 271] on icon "button" at bounding box center [234, 273] width 12 height 10
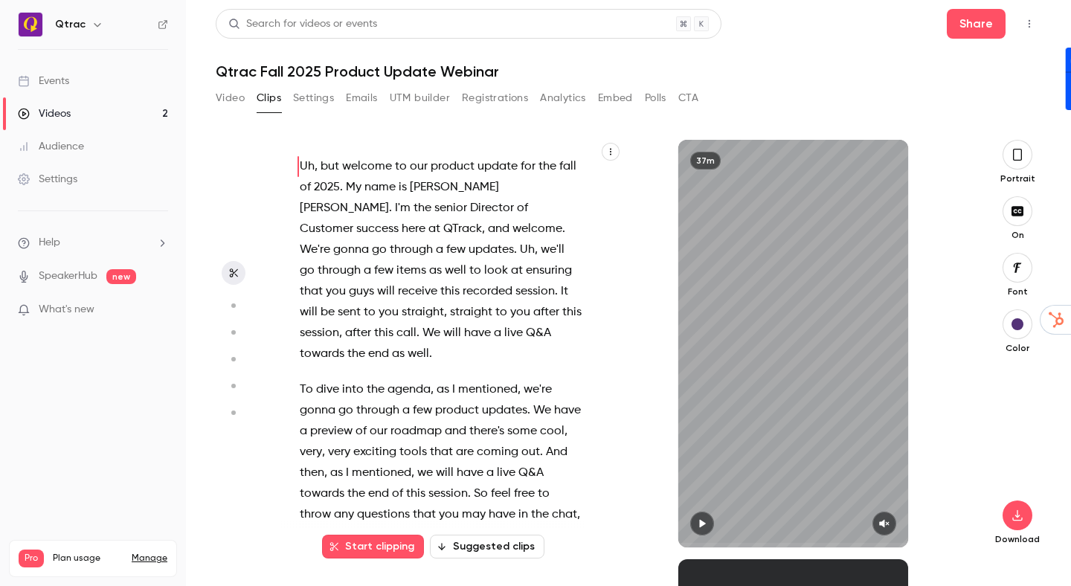
scroll to position [0, 0]
click at [477, 547] on button "Suggested clips" at bounding box center [487, 547] width 115 height 24
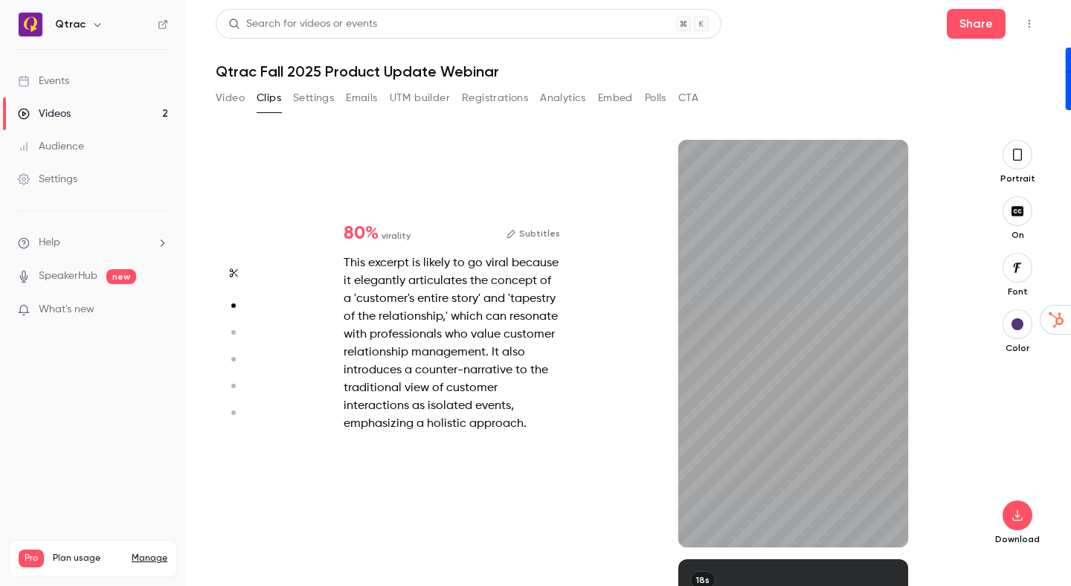
scroll to position [419, 0]
click at [481, 340] on div "This excerpt is likely to go viral because it elegantly articulates the concept…" at bounding box center [452, 343] width 216 height 179
click at [802, 374] on div "44s" at bounding box center [792, 344] width 229 height 408
click at [880, 523] on icon "button" at bounding box center [884, 524] width 10 height 8
click at [699, 523] on icon "button" at bounding box center [702, 523] width 12 height 10
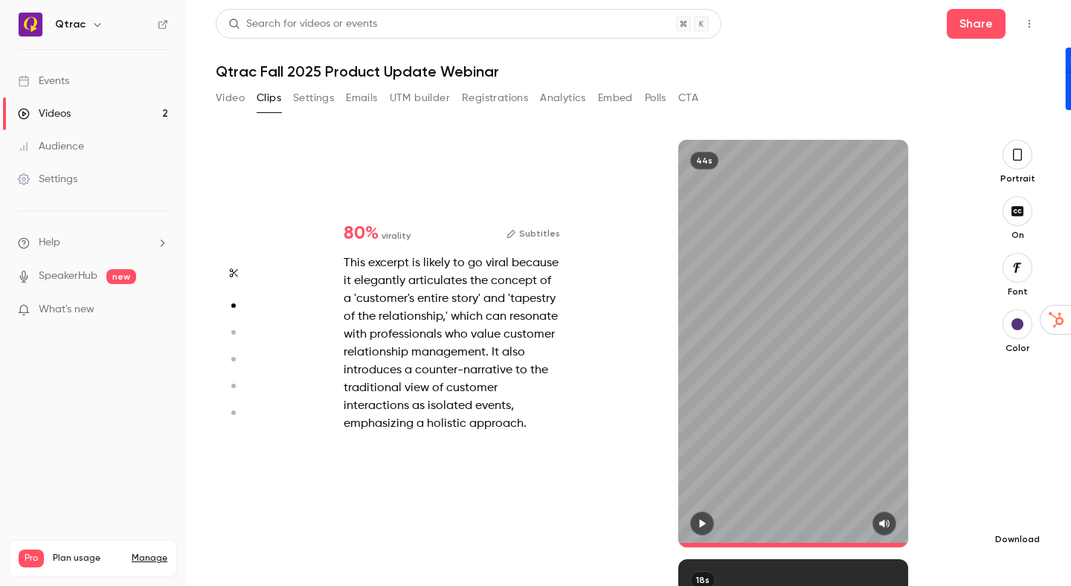
click at [1015, 514] on icon "button" at bounding box center [1018, 515] width 18 height 12
click at [1019, 159] on icon "button" at bounding box center [1018, 155] width 12 height 16
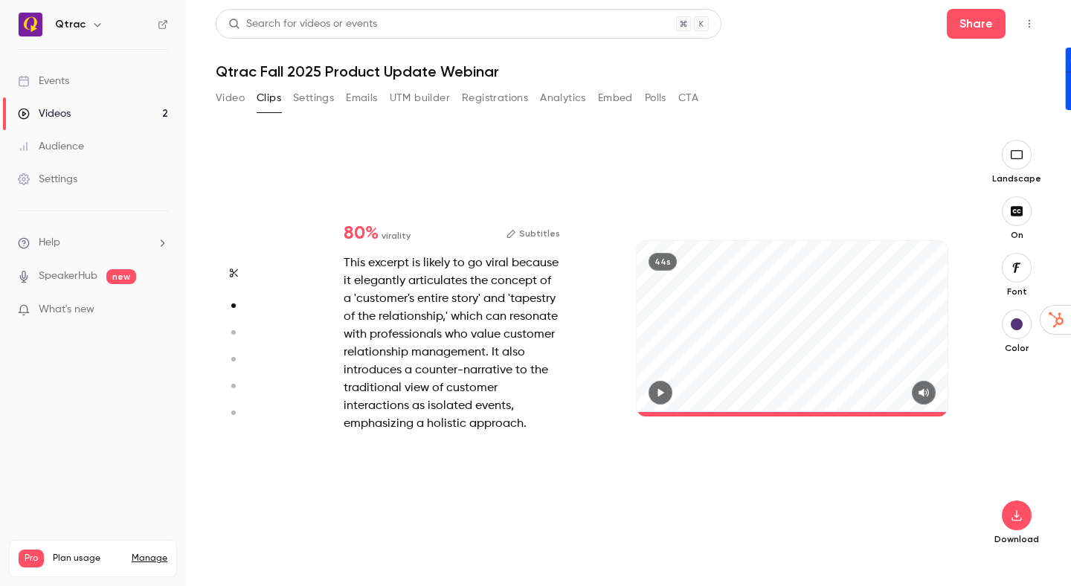
click at [1017, 323] on div "button" at bounding box center [1017, 324] width 12 height 12
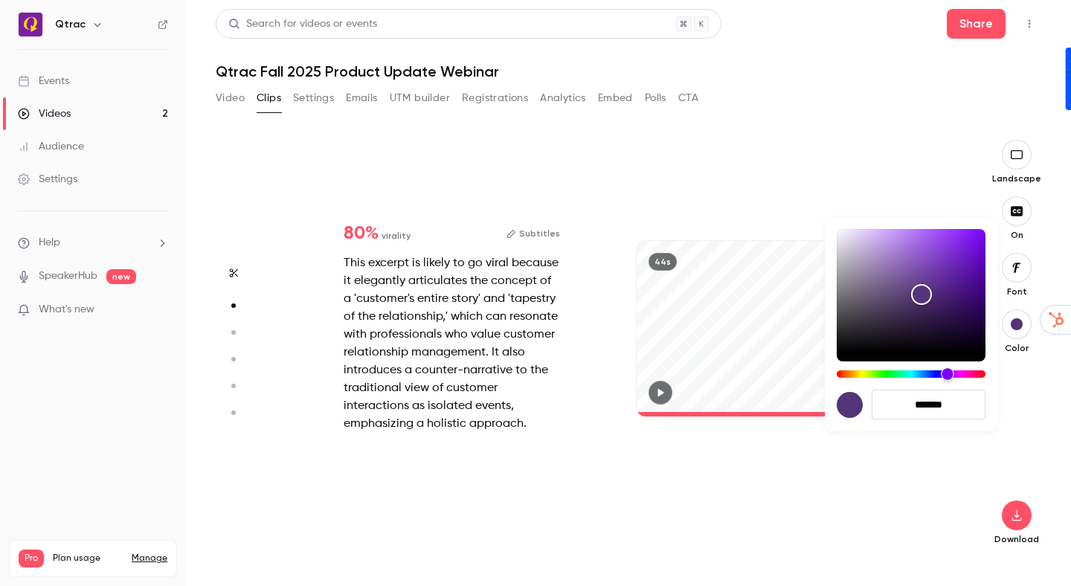
type input "****"
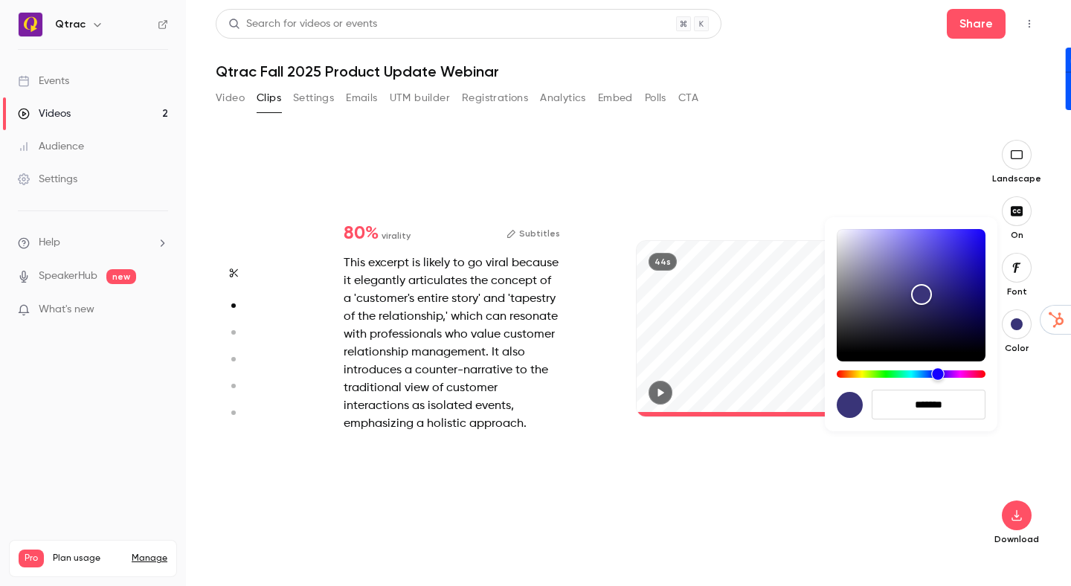
type input "*******"
click at [938, 372] on div "Hue" at bounding box center [911, 373] width 149 height 7
click at [973, 454] on div at bounding box center [535, 293] width 1071 height 586
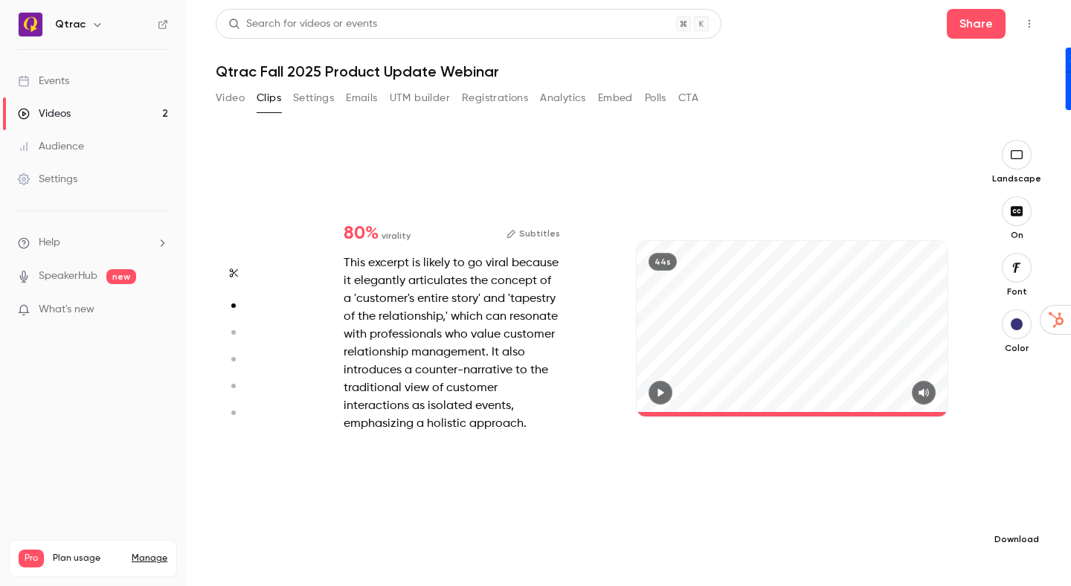
click at [1017, 517] on icon "button" at bounding box center [1017, 515] width 10 height 11
click at [897, 547] on span "Standard" at bounding box center [905, 541] width 170 height 16
click at [1017, 216] on icon "button" at bounding box center [1017, 211] width 16 height 12
click at [1018, 519] on icon "button" at bounding box center [1017, 515] width 18 height 12
click at [876, 547] on span "Standard" at bounding box center [905, 541] width 170 height 16
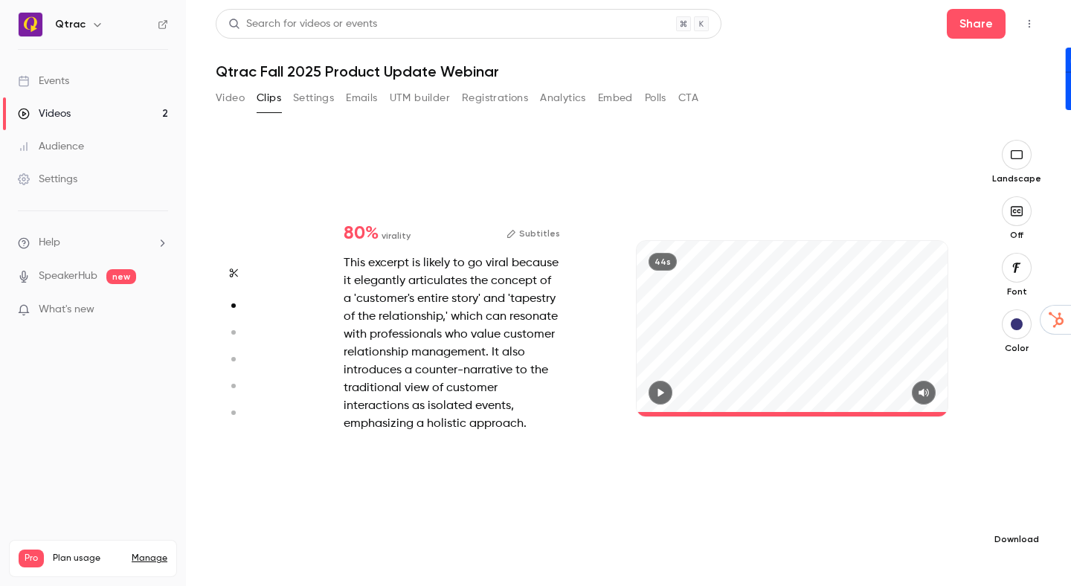
click at [1017, 519] on icon "button" at bounding box center [1017, 515] width 18 height 12
click at [504, 502] on div at bounding box center [535, 293] width 1071 height 586
type input "*"
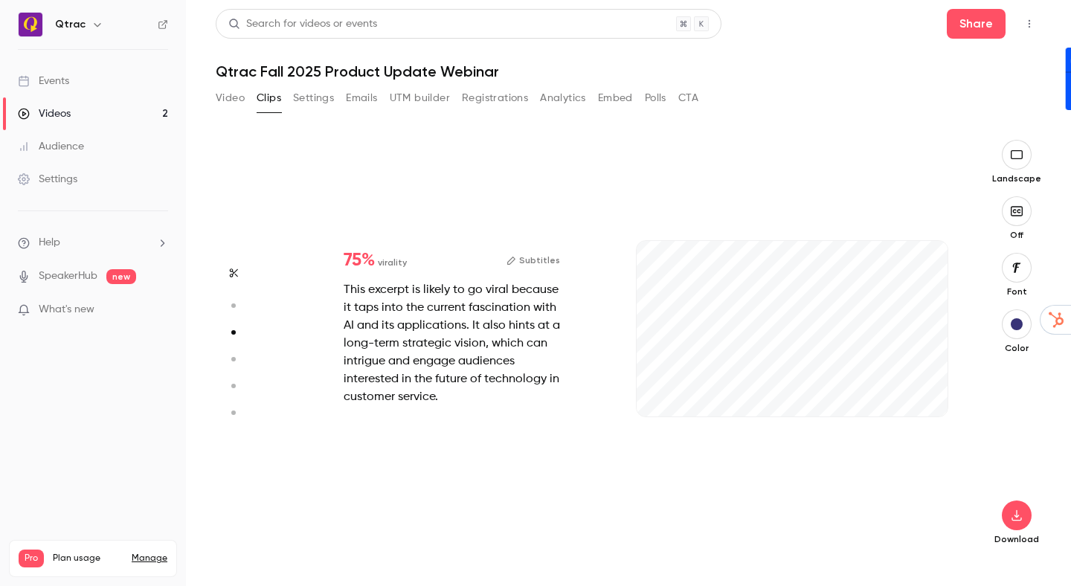
scroll to position [839, 0]
click at [1015, 518] on icon "button" at bounding box center [1017, 515] width 18 height 12
click at [923, 552] on span "Balance between quality and CPU time" at bounding box center [905, 556] width 170 height 15
click at [659, 393] on icon "button" at bounding box center [661, 392] width 6 height 8
click at [925, 394] on icon "button" at bounding box center [924, 392] width 12 height 10
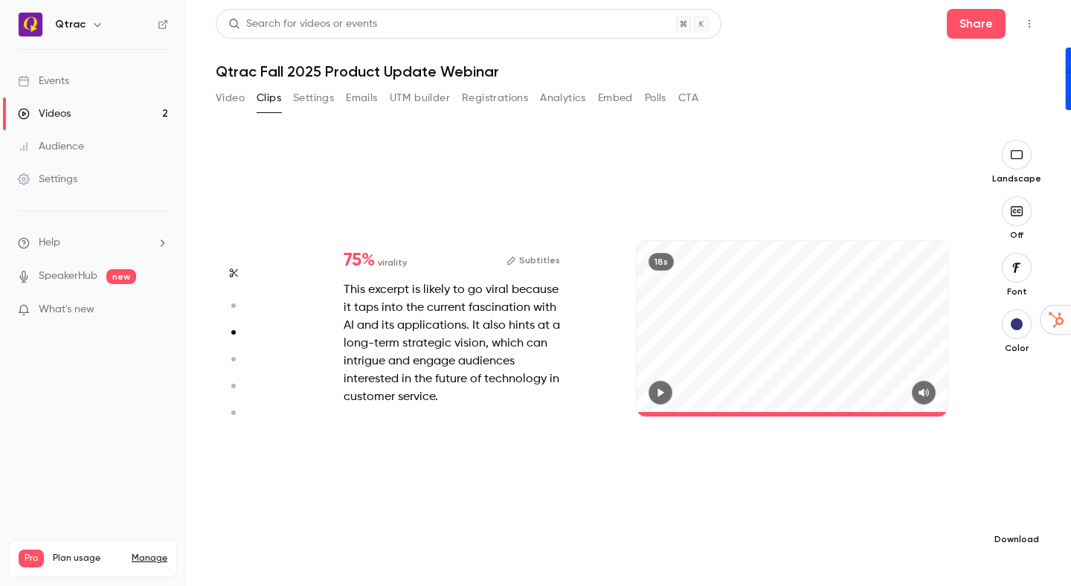
click at [1020, 518] on icon "button" at bounding box center [1017, 515] width 18 height 12
click at [952, 554] on span "Balance between quality and CPU time" at bounding box center [905, 556] width 170 height 15
click at [788, 139] on div "Start clipping Suggested clips 37m 80 % virality Subtitles This excerpt is like…" at bounding box center [629, 351] width 826 height 470
click at [820, 149] on div "18s" at bounding box center [792, 344] width 341 height 408
click at [237, 358] on icon "button" at bounding box center [232, 359] width 13 height 10
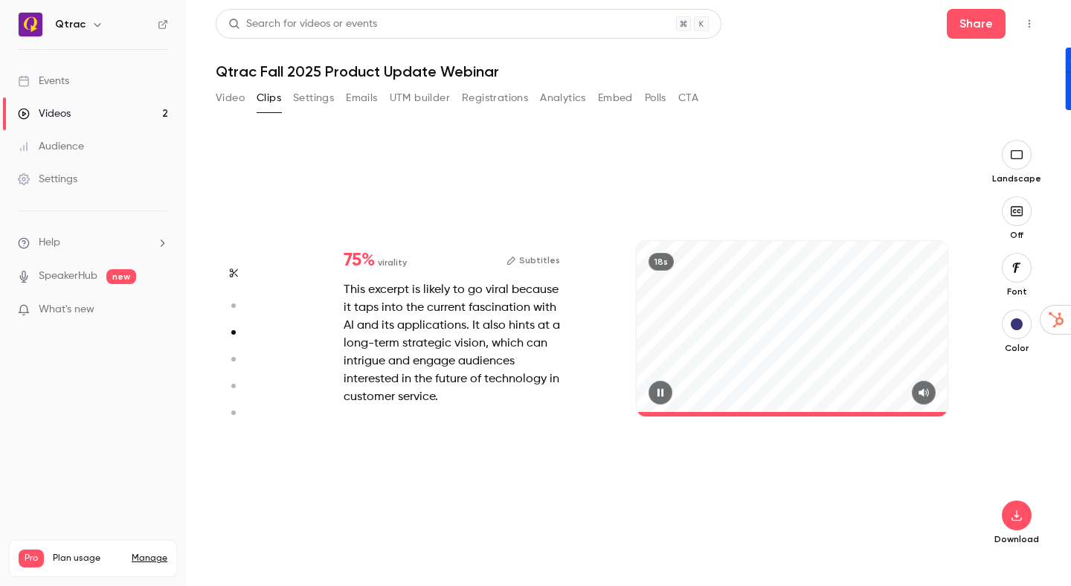
type input "*"
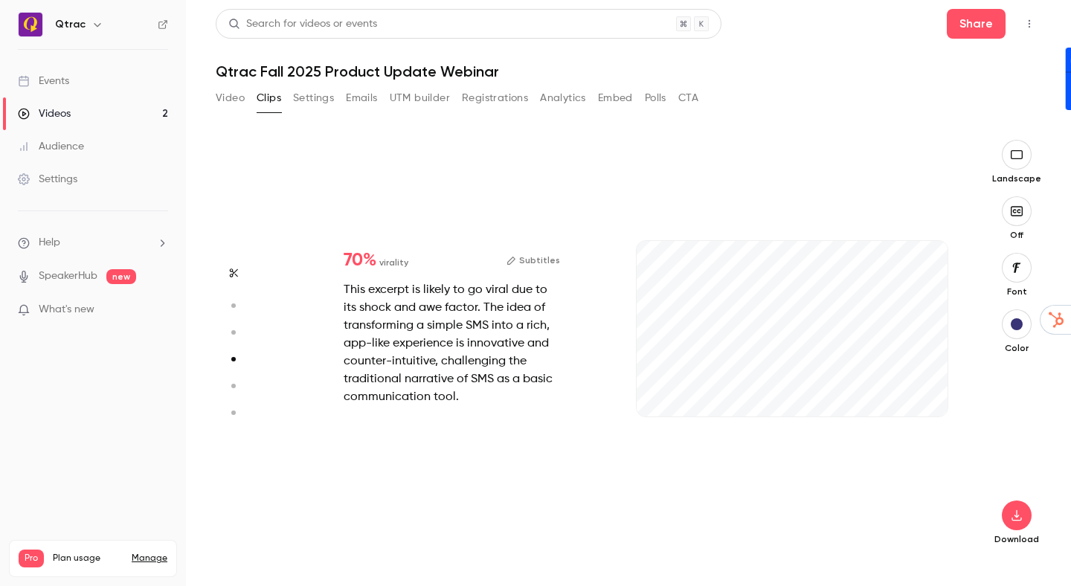
scroll to position [1258, 0]
type input "****"
